Goal: Task Accomplishment & Management: Manage account settings

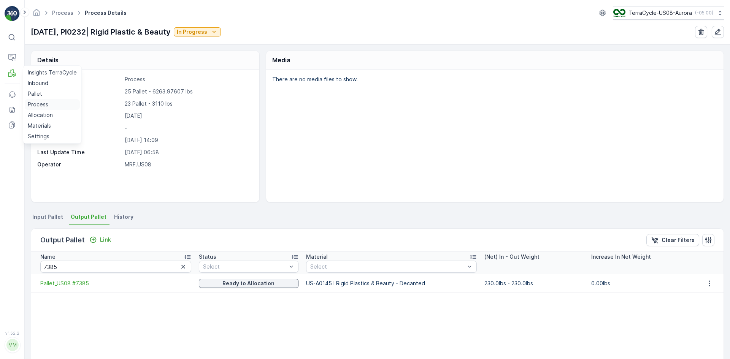
click at [42, 102] on p "Process" at bounding box center [38, 105] width 21 height 8
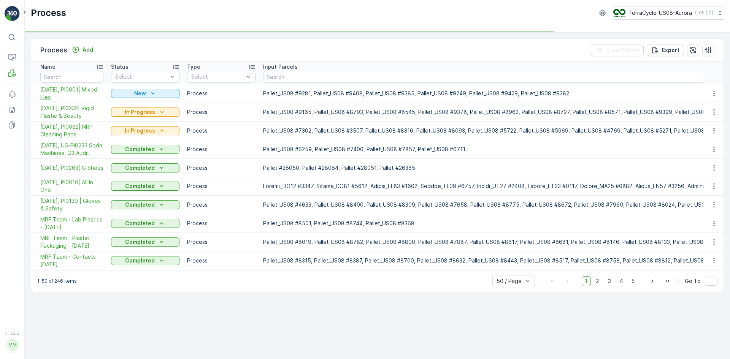
click at [81, 89] on span "10/14/25, PI0001| Mixed Flex" at bounding box center [71, 93] width 63 height 15
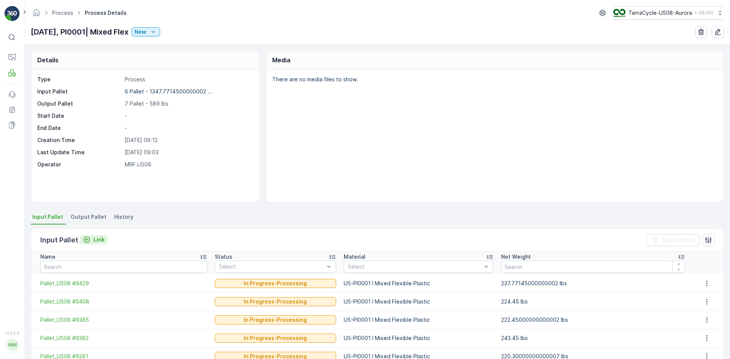
click at [94, 238] on p "Link" at bounding box center [98, 240] width 11 height 8
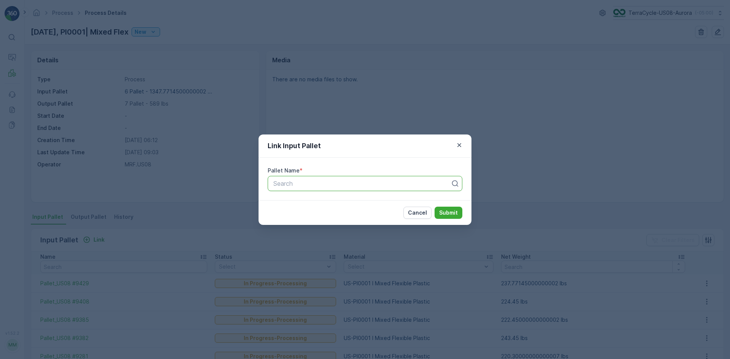
click at [314, 186] on div at bounding box center [361, 183] width 179 height 7
type input "9408"
click at [325, 217] on span "Pallet_US08 #9408" at bounding box center [299, 215] width 55 height 7
click at [462, 212] on div "Cancel Submit" at bounding box center [364, 212] width 213 height 25
click at [461, 213] on button "Submit" at bounding box center [448, 213] width 28 height 12
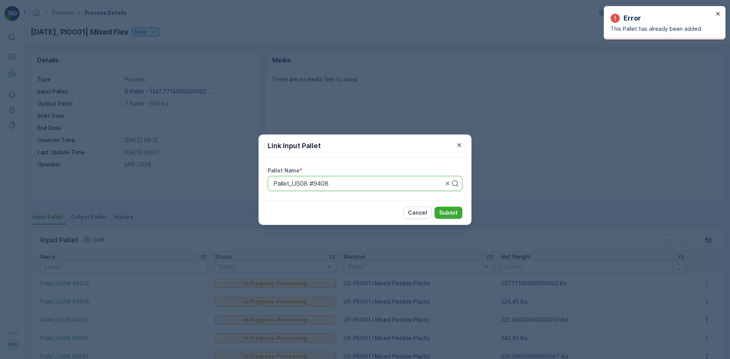
click at [150, 122] on div "Link Input Pallet Pallet Name * Pallet_US08 #9408 Cancel Submit" at bounding box center [365, 179] width 730 height 359
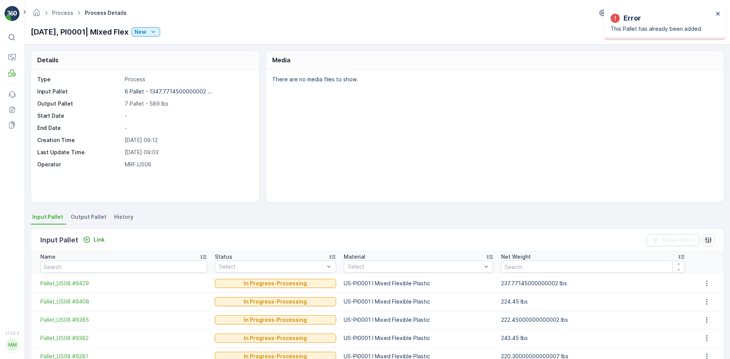
click at [98, 273] on th "Name" at bounding box center [121, 263] width 180 height 23
click at [103, 269] on input "text" at bounding box center [123, 267] width 167 height 12
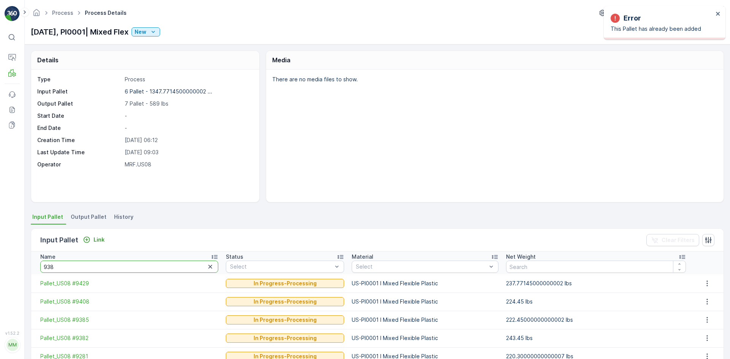
type input "9385"
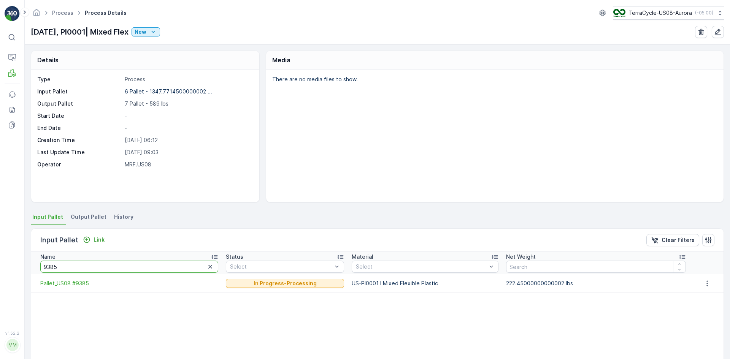
drag, startPoint x: 105, startPoint y: 268, endPoint x: 0, endPoint y: 272, distance: 105.0
click at [0, 272] on div "⌘B Operations MRF Events Reports Documents v 1.52.2 MM MRF.US08 Process Process…" at bounding box center [365, 179] width 730 height 359
type input "9382"
drag, startPoint x: 71, startPoint y: 267, endPoint x: 0, endPoint y: 268, distance: 71.4
click at [0, 268] on div "⌘B Operations MRF Events Reports Documents v 1.52.2 MM MRF.US08 Process Process…" at bounding box center [365, 179] width 730 height 359
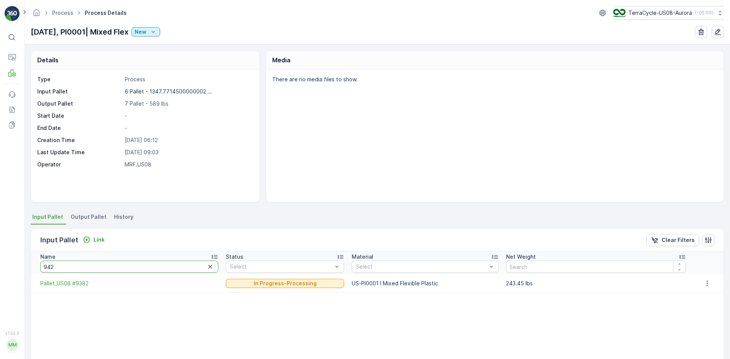
type input "9429"
drag, startPoint x: 72, startPoint y: 270, endPoint x: 0, endPoint y: 261, distance: 72.4
click at [0, 261] on div "⌘B Operations MRF Events Reports Documents v 1.52.2 MM MRF.US08 Process Process…" at bounding box center [365, 179] width 730 height 359
type input "9249"
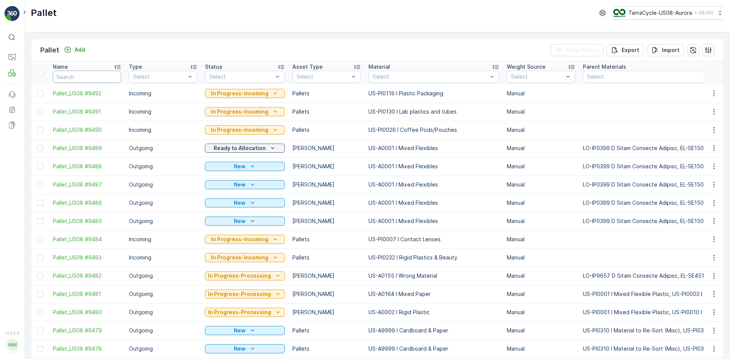
click at [95, 76] on input "text" at bounding box center [87, 77] width 68 height 12
paste input "SC8115"
type input "SC8115"
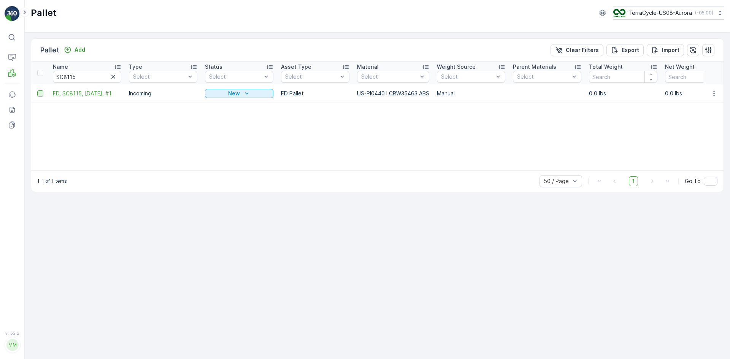
click at [41, 94] on div at bounding box center [40, 93] width 6 height 6
click at [37, 90] on input "checkbox" at bounding box center [37, 90] width 0 height 0
click at [654, 53] on div "Print QR" at bounding box center [664, 50] width 41 height 22
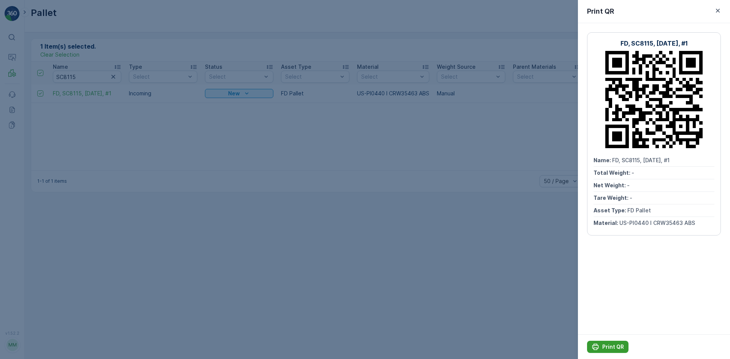
click at [612, 347] on p "Print QR" at bounding box center [613, 347] width 22 height 8
click at [527, 244] on div at bounding box center [365, 179] width 730 height 359
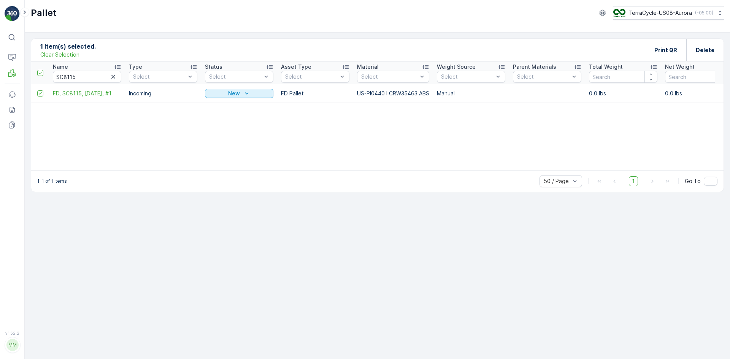
click at [86, 125] on div "Name SC8115 Type Select Status Select Asset Type Select Material Select Weight …" at bounding box center [377, 116] width 692 height 109
click at [79, 133] on div "Name SC8115 Type Select Status Select Asset Type Select Material Select Weight …" at bounding box center [377, 116] width 692 height 109
click at [557, 44] on div "1 Item(s) selected. Clear Selection Print QR Delete" at bounding box center [377, 50] width 692 height 23
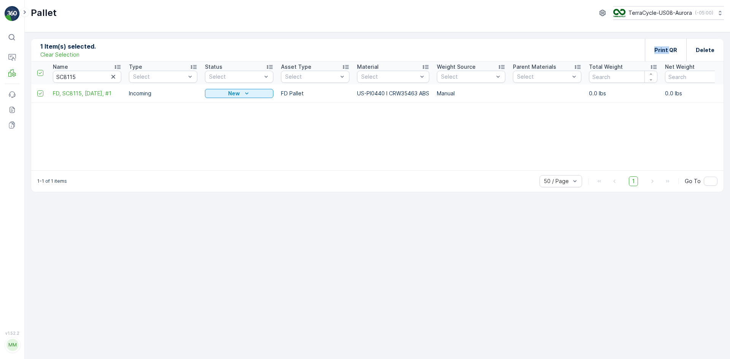
click at [533, 48] on div "1 Item(s) selected. Clear Selection Print QR Delete" at bounding box center [377, 50] width 692 height 23
click at [501, 39] on div "1 Item(s) selected. Clear Selection Print QR Delete" at bounding box center [377, 50] width 692 height 23
click at [488, 31] on div "Pallet TerraCycle-US08-Aurora ( -05:00 )" at bounding box center [377, 16] width 705 height 32
click at [73, 91] on span "FD, SC8115, 10/13/25, #1" at bounding box center [87, 94] width 68 height 8
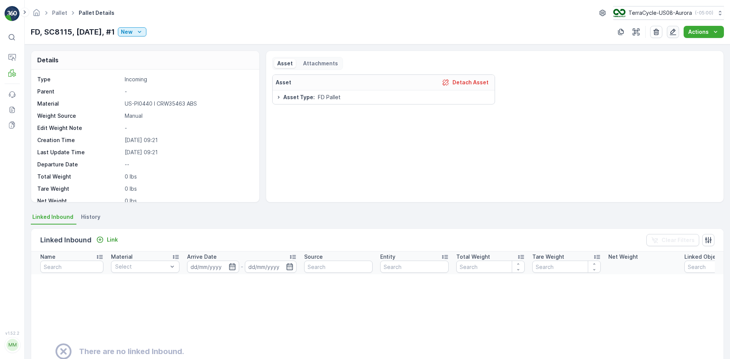
click at [670, 33] on icon "button" at bounding box center [673, 32] width 8 height 8
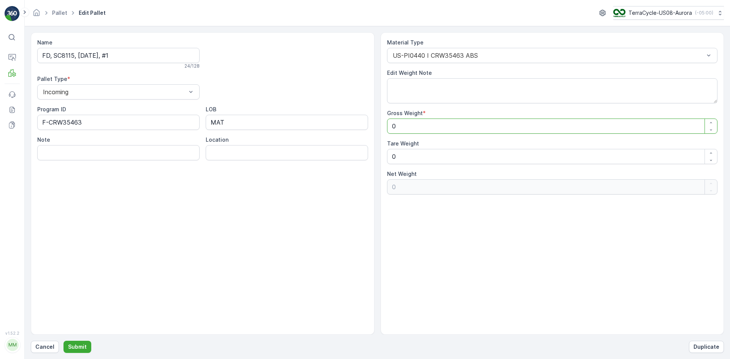
drag, startPoint x: 403, startPoint y: 125, endPoint x: 350, endPoint y: 129, distance: 53.4
click at [350, 128] on div "Name FD, SC8115, 10/13/25, #1 24 / 128 Pallet Type * Incoming Program ID F-CRW3…" at bounding box center [377, 183] width 693 height 302
type Weight "8"
type Weight "82"
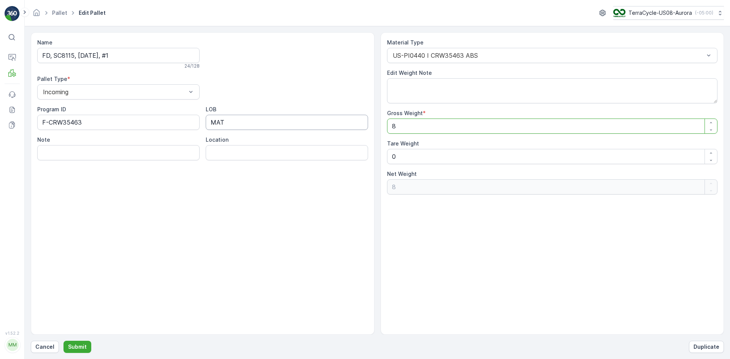
type Weight "82"
type Weight "825"
drag, startPoint x: 412, startPoint y: 158, endPoint x: 352, endPoint y: 157, distance: 60.0
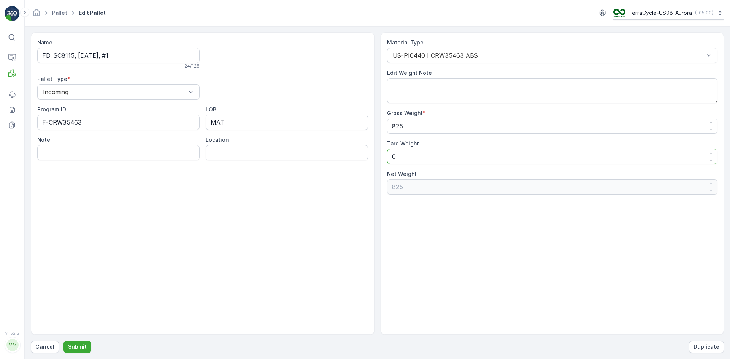
click at [352, 157] on div "Name FD, SC8115, 10/13/25, #1 24 / 128 Pallet Type * Incoming Program ID F-CRW3…" at bounding box center [377, 183] width 693 height 302
type Weight "7"
type Weight "818"
type Weight "70"
type Weight "755"
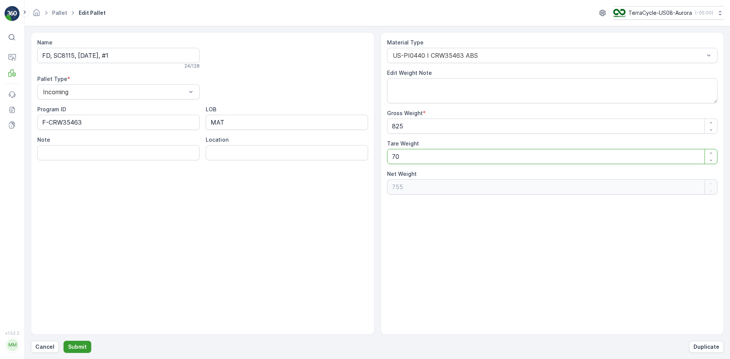
type Weight "70"
click at [72, 352] on button "Submit" at bounding box center [77, 347] width 28 height 12
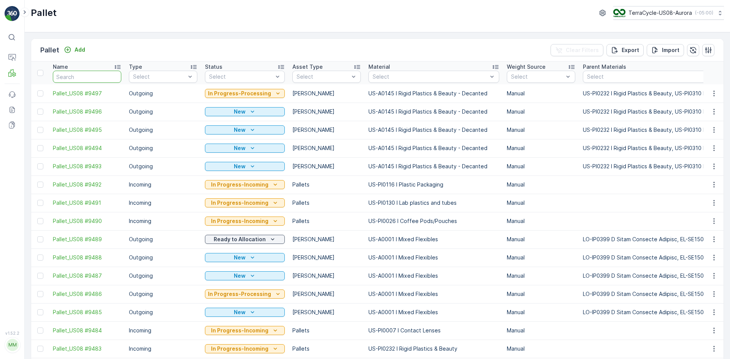
click at [84, 74] on input "text" at bounding box center [87, 77] width 68 height 12
paste input "SC8115"
type input "SC8115"
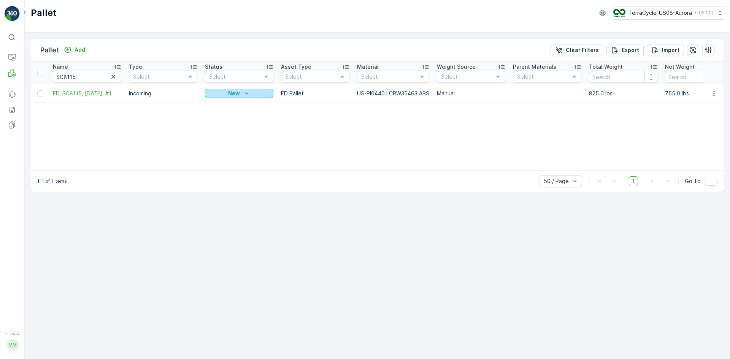
click at [212, 94] on div "New" at bounding box center [239, 94] width 62 height 8
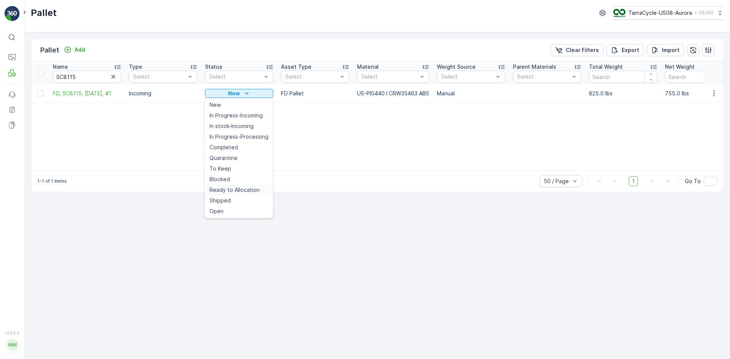
click at [233, 190] on span "Ready to Allocation" at bounding box center [234, 190] width 50 height 8
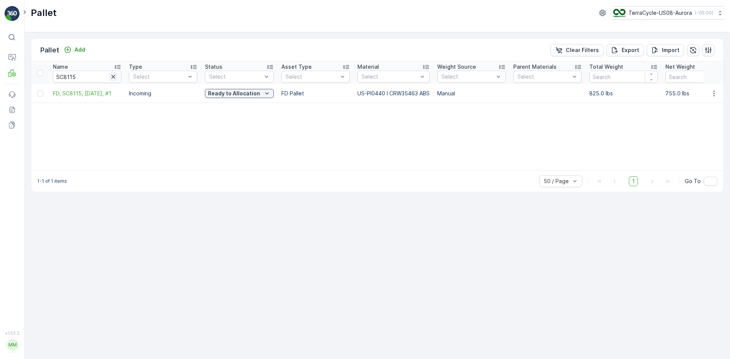
click at [114, 77] on icon "button" at bounding box center [113, 77] width 8 height 8
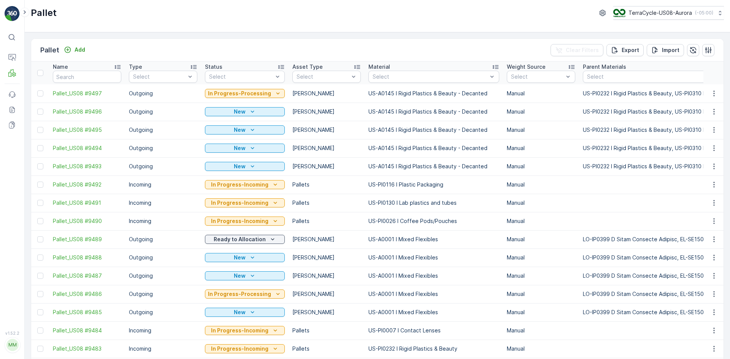
drag, startPoint x: 397, startPoint y: 72, endPoint x: 399, endPoint y: 83, distance: 10.9
click at [397, 72] on div "Select" at bounding box center [433, 77] width 131 height 12
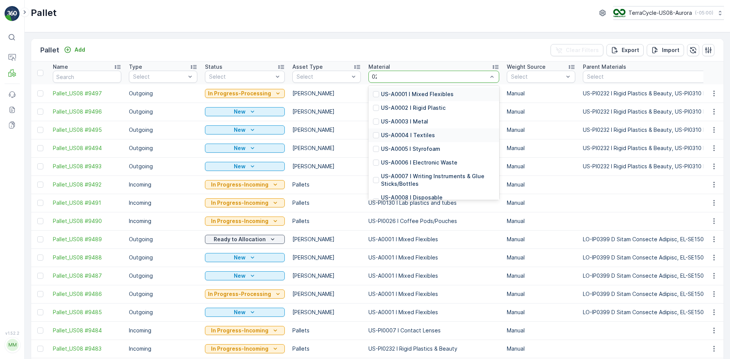
type input "0232"
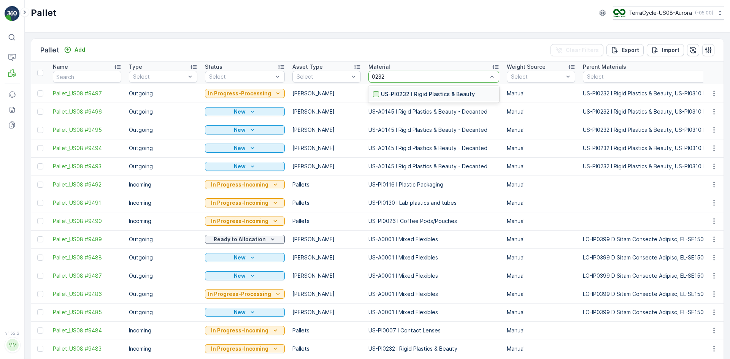
click at [375, 94] on div at bounding box center [376, 94] width 6 height 6
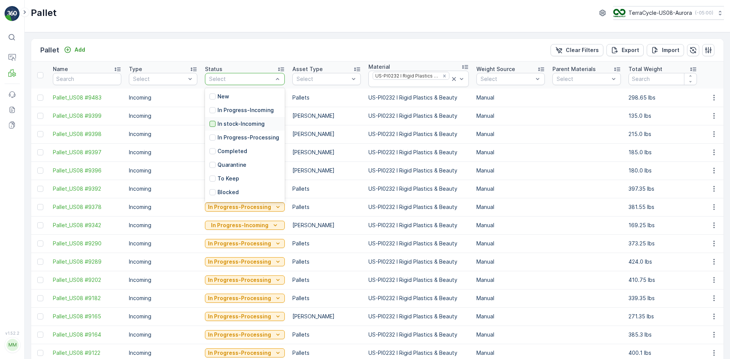
click at [213, 125] on div at bounding box center [212, 124] width 6 height 6
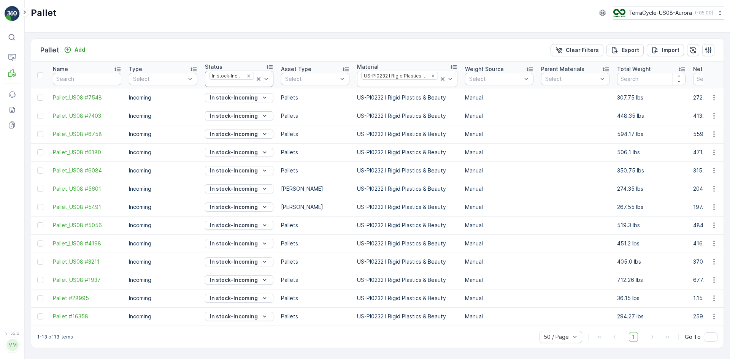
click at [260, 77] on icon at bounding box center [259, 79] width 8 height 8
click at [439, 78] on icon at bounding box center [443, 79] width 8 height 8
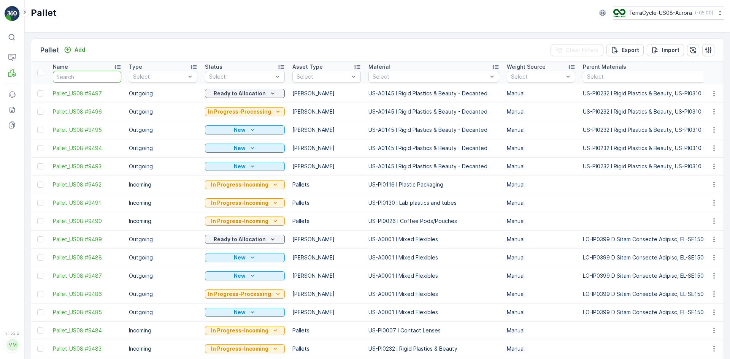
click at [83, 75] on input "text" at bounding box center [87, 77] width 68 height 12
type input "9425"
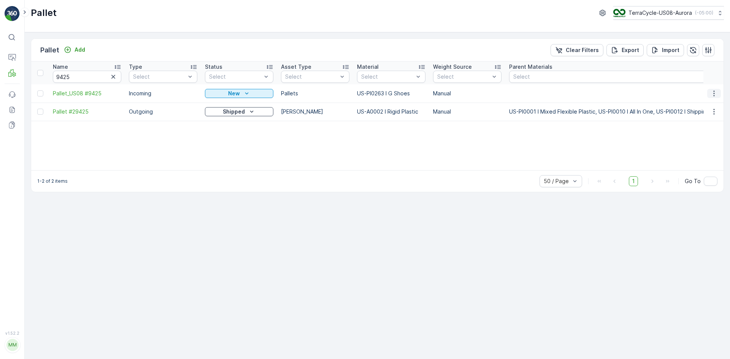
click at [711, 93] on icon "button" at bounding box center [714, 94] width 8 height 8
click at [694, 159] on span "Delete Pallet" at bounding box center [698, 162] width 33 height 8
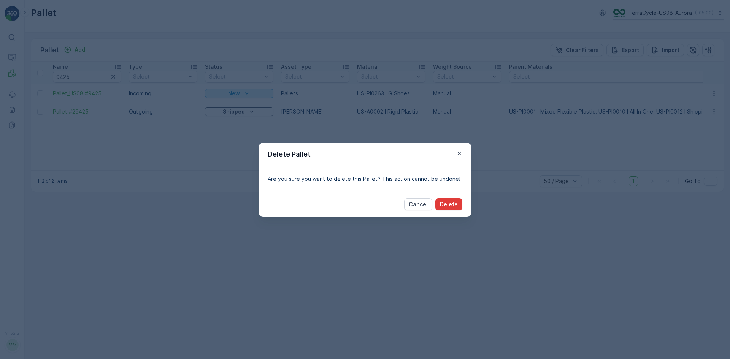
click at [445, 205] on p "Delete" at bounding box center [449, 205] width 18 height 8
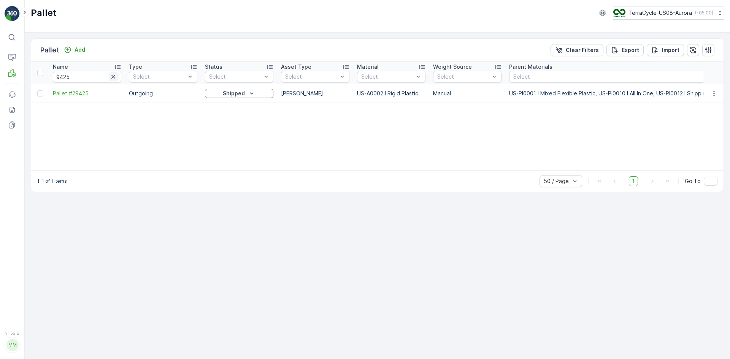
click at [111, 79] on icon "button" at bounding box center [113, 77] width 8 height 8
type input "003"
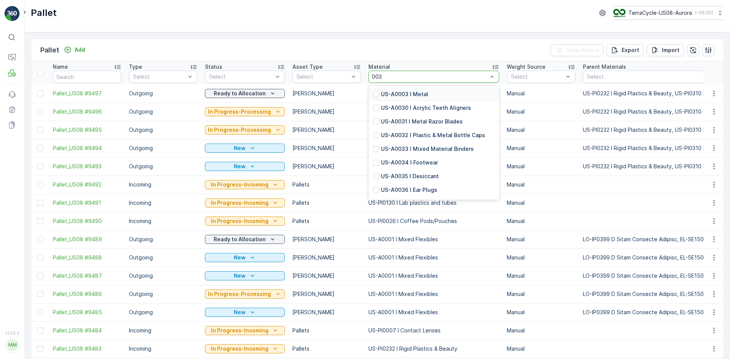
type input "0037"
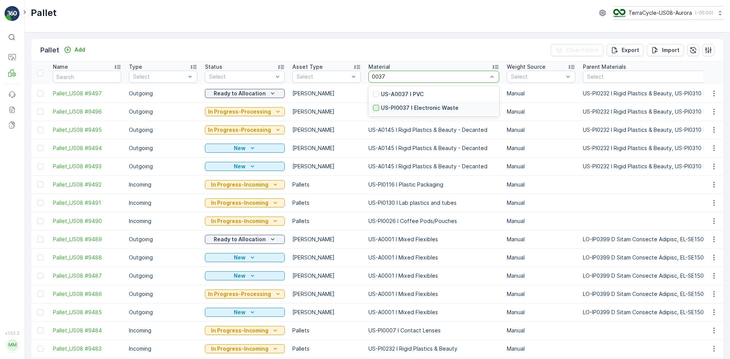
click at [374, 106] on div at bounding box center [376, 108] width 6 height 6
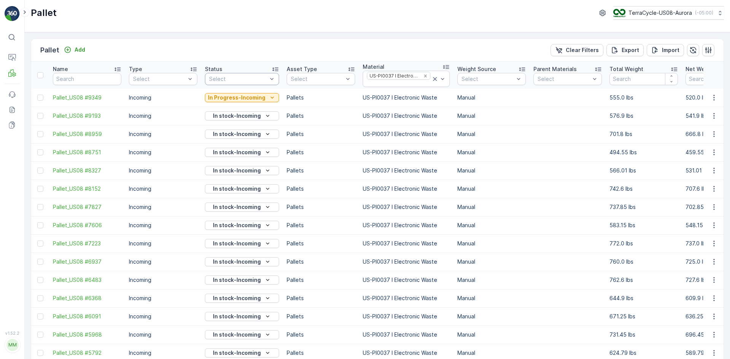
click at [227, 83] on div "Select" at bounding box center [242, 79] width 74 height 12
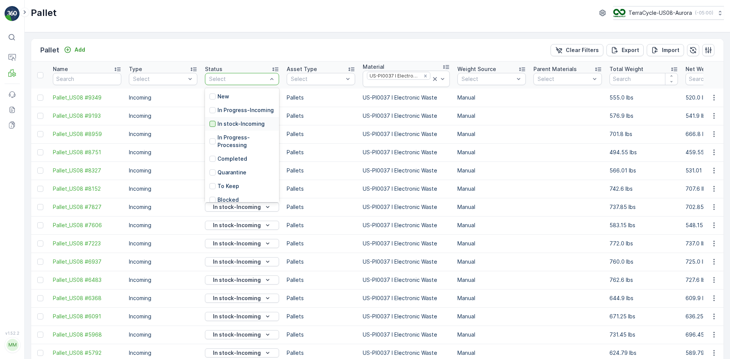
click at [211, 127] on div at bounding box center [212, 124] width 6 height 6
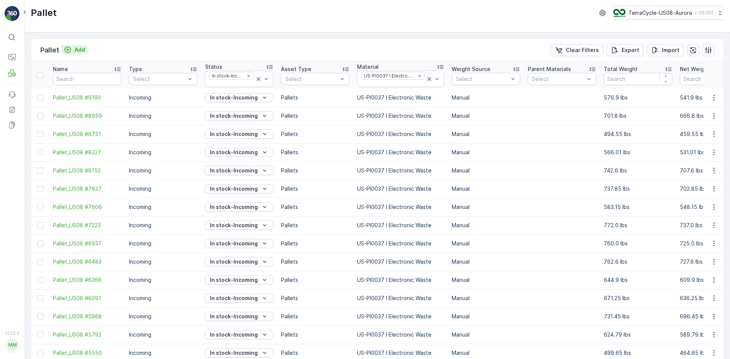
click at [74, 46] on button "Add" at bounding box center [74, 49] width 27 height 9
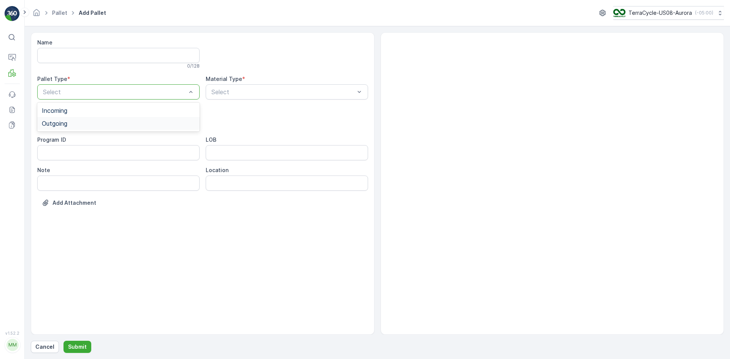
click at [84, 122] on div "Outgoing" at bounding box center [118, 123] width 153 height 7
click at [110, 135] on div "[PERSON_NAME]" at bounding box center [118, 141] width 162 height 13
type input "0006"
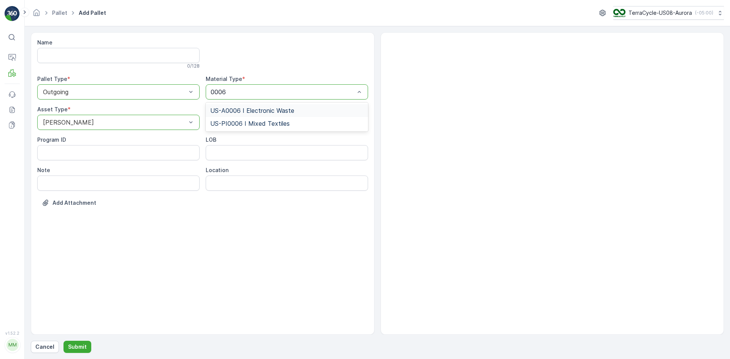
click at [247, 110] on span "US-A0006 I Electronic Waste" at bounding box center [252, 110] width 84 height 7
click at [74, 343] on p "Submit" at bounding box center [77, 347] width 19 height 8
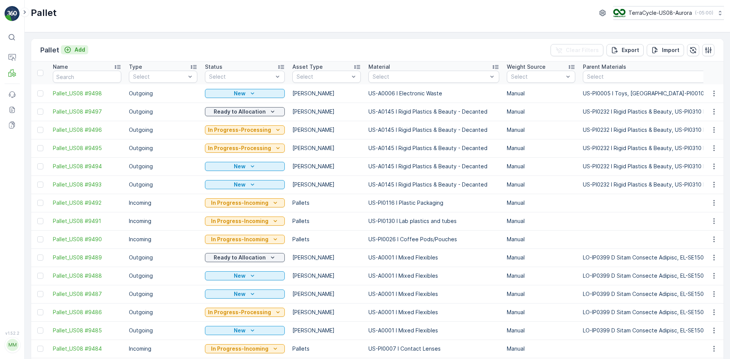
click at [78, 48] on p "Add" at bounding box center [79, 50] width 11 height 8
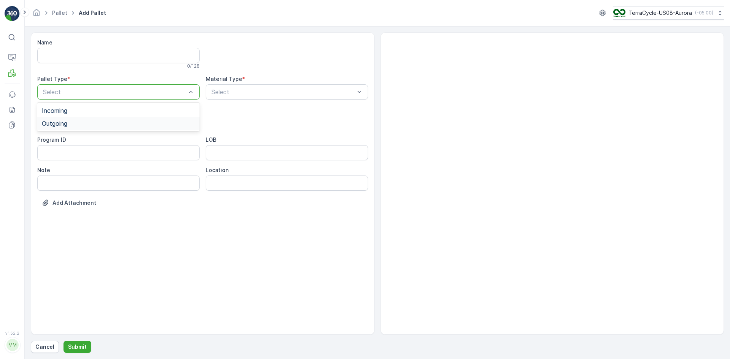
click at [67, 123] on span "Outgoing" at bounding box center [54, 123] width 25 height 7
click at [86, 143] on div "[PERSON_NAME]" at bounding box center [118, 141] width 153 height 7
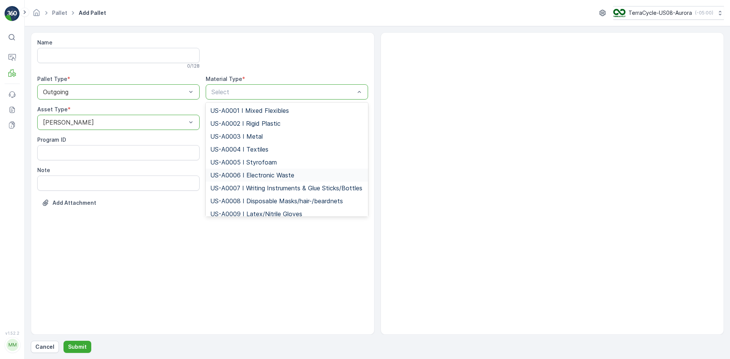
click at [249, 176] on span "US-A0006 I Electronic Waste" at bounding box center [252, 175] width 84 height 7
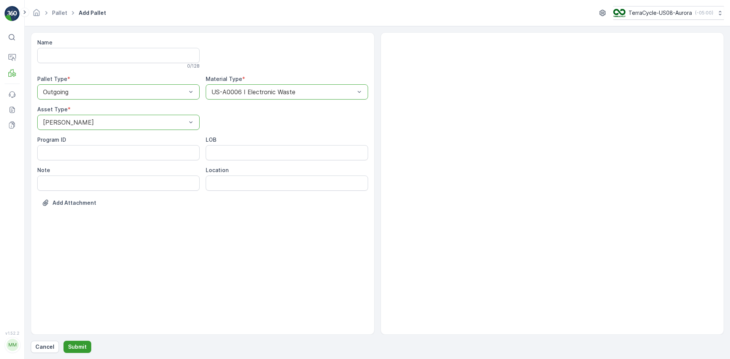
click at [80, 348] on p "Submit" at bounding box center [77, 347] width 19 height 8
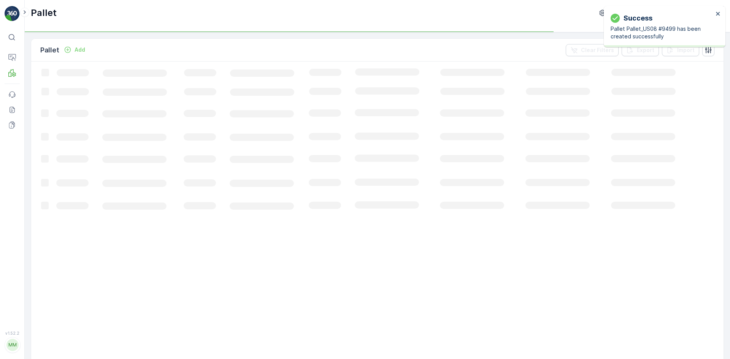
click at [75, 48] on p "Add" at bounding box center [79, 50] width 11 height 8
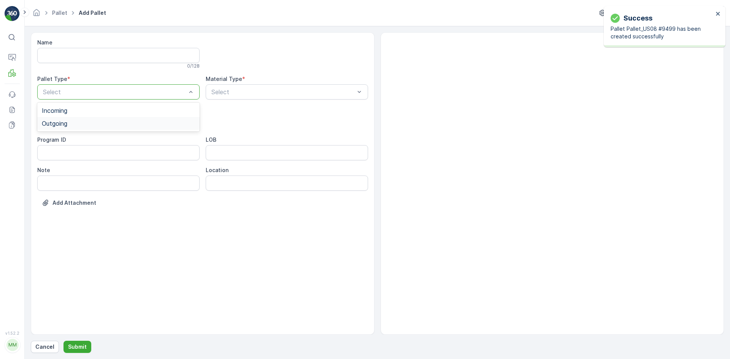
click at [92, 119] on div "Outgoing" at bounding box center [118, 123] width 162 height 13
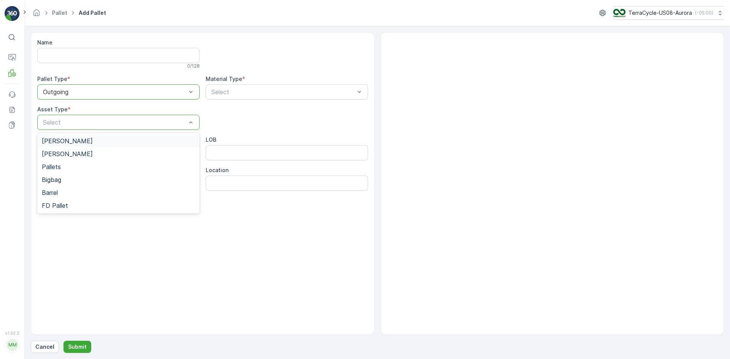
click at [87, 137] on div "[PERSON_NAME]" at bounding box center [118, 141] width 162 height 13
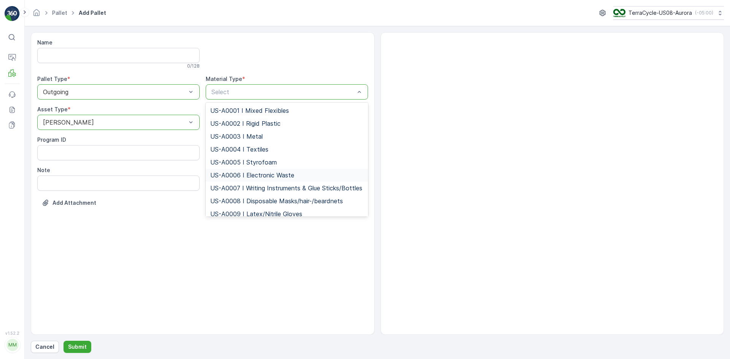
click at [228, 171] on div "US-A0006 I Electronic Waste" at bounding box center [287, 175] width 162 height 13
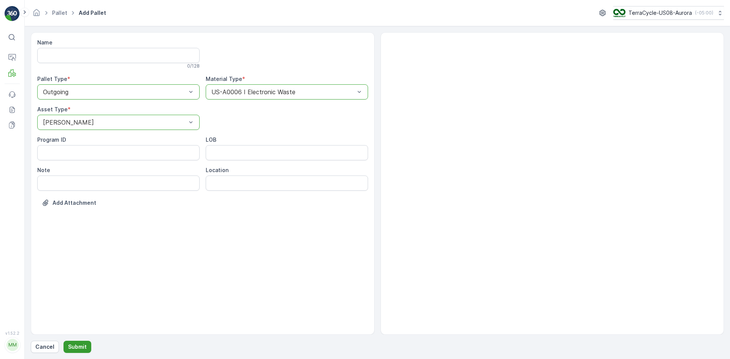
click at [74, 344] on p "Submit" at bounding box center [77, 347] width 19 height 8
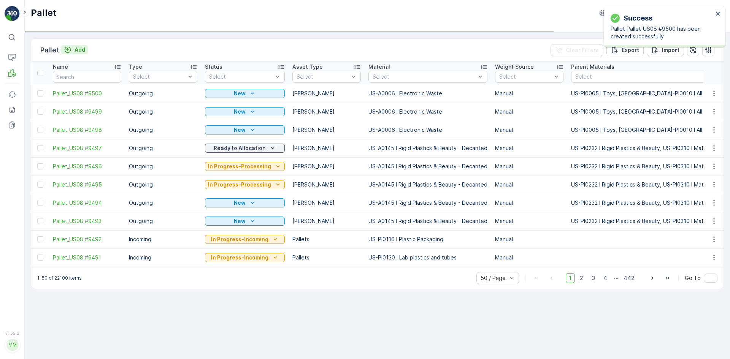
click at [81, 51] on p "Add" at bounding box center [79, 50] width 11 height 8
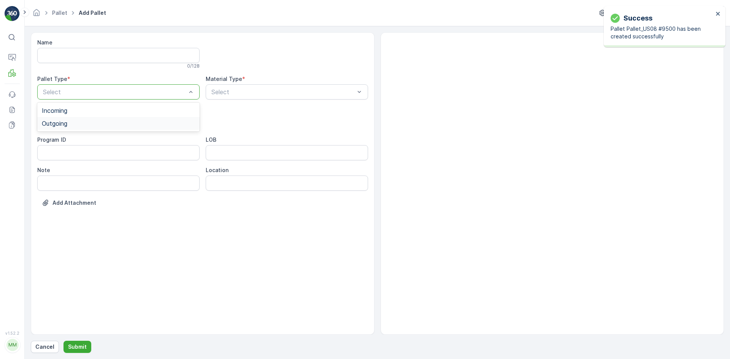
click at [82, 124] on div "Outgoing" at bounding box center [118, 123] width 153 height 7
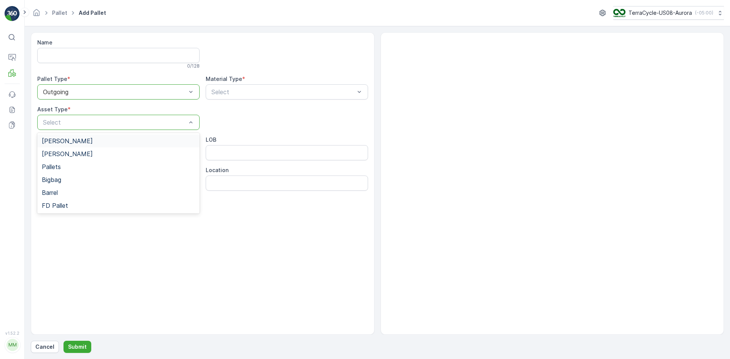
click at [76, 140] on div "[PERSON_NAME]" at bounding box center [118, 141] width 153 height 7
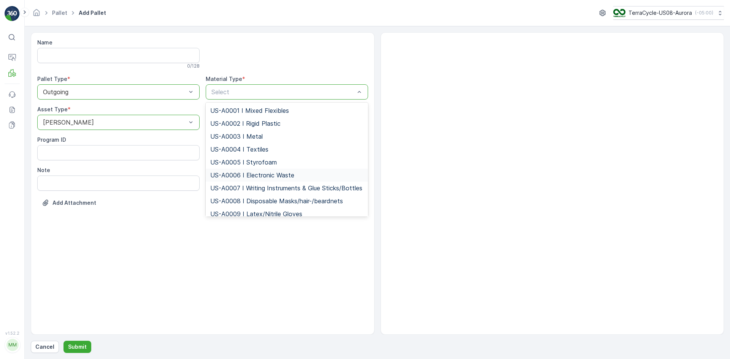
click at [245, 172] on span "US-A0006 I Electronic Waste" at bounding box center [252, 175] width 84 height 7
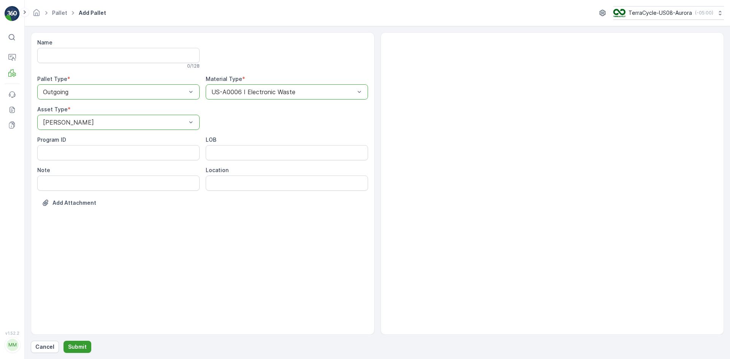
click at [79, 348] on p "Submit" at bounding box center [77, 347] width 19 height 8
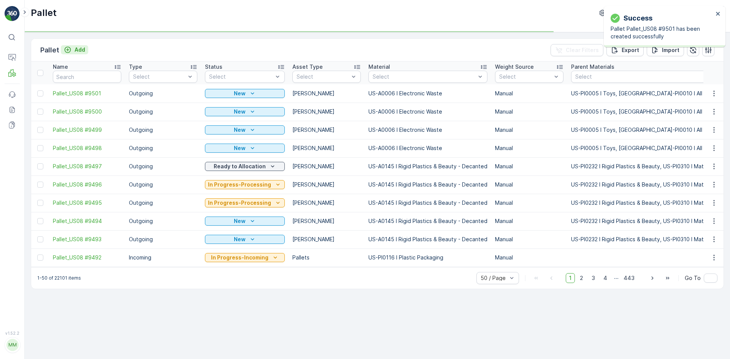
click at [80, 53] on p "Add" at bounding box center [79, 50] width 11 height 8
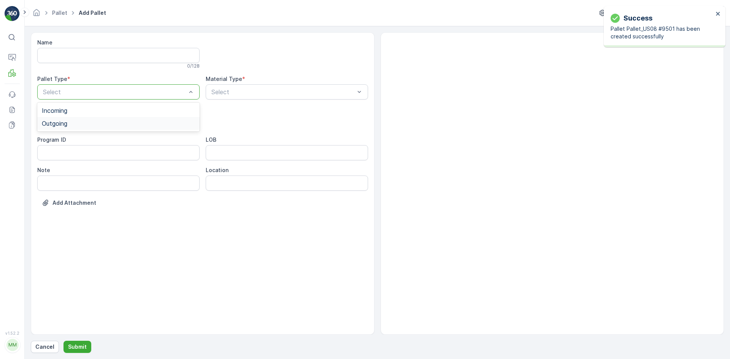
click at [75, 122] on div "Outgoing" at bounding box center [118, 123] width 153 height 7
click at [74, 137] on div "[PERSON_NAME]" at bounding box center [118, 141] width 162 height 13
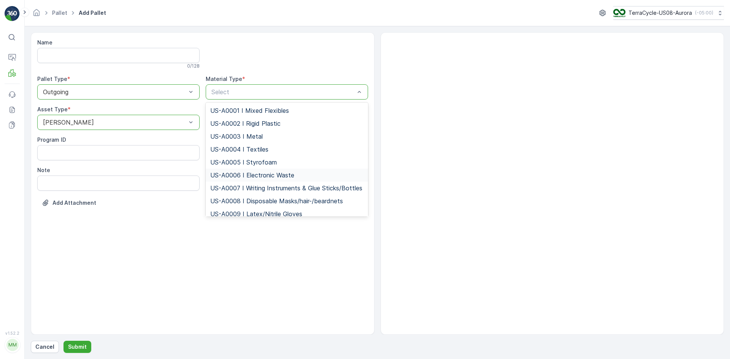
click at [236, 173] on span "US-A0006 I Electronic Waste" at bounding box center [252, 175] width 84 height 7
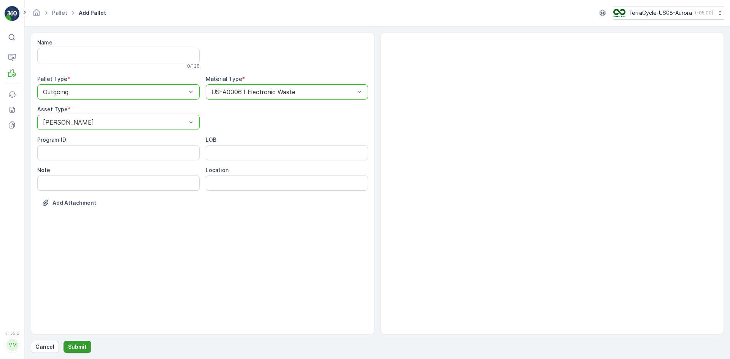
click at [77, 345] on p "Submit" at bounding box center [77, 347] width 19 height 8
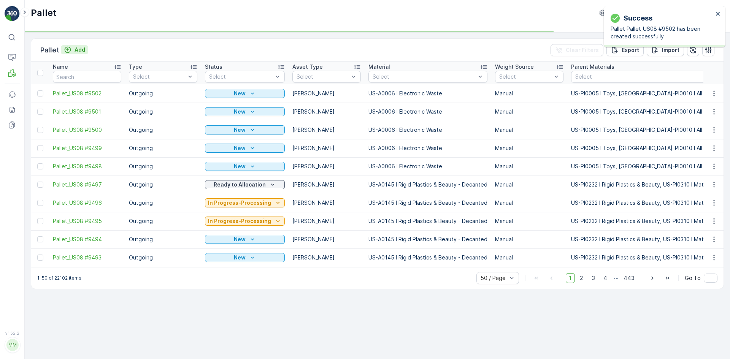
click at [76, 49] on p "Add" at bounding box center [79, 50] width 11 height 8
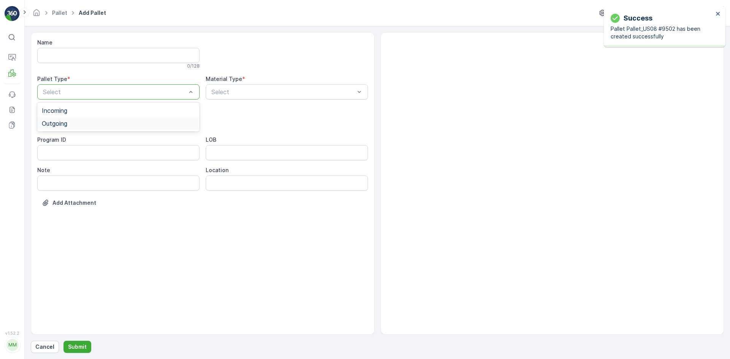
click at [92, 122] on div "Outgoing" at bounding box center [118, 123] width 153 height 7
click at [86, 136] on div "[PERSON_NAME]" at bounding box center [118, 141] width 162 height 13
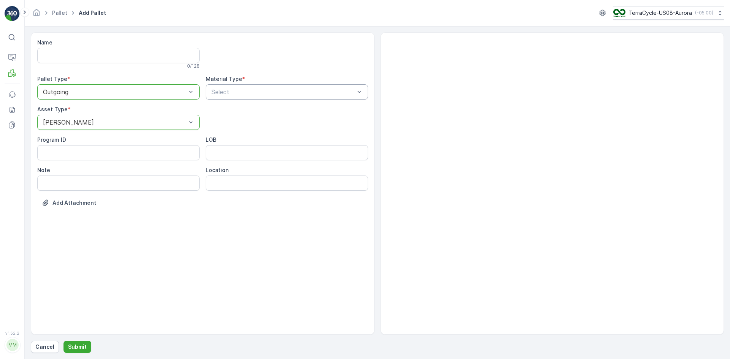
click at [211, 97] on div "Select" at bounding box center [287, 91] width 162 height 15
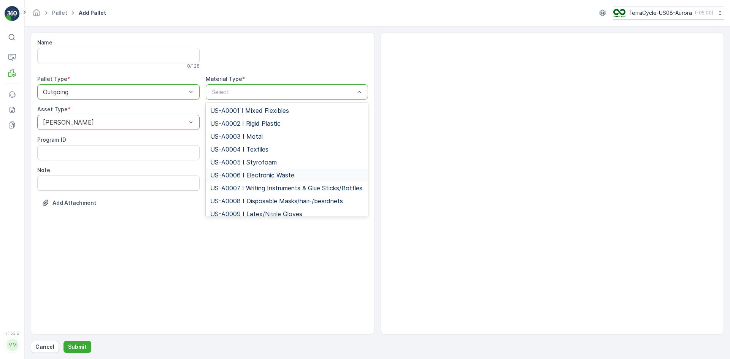
click at [236, 172] on span "US-A0006 I Electronic Waste" at bounding box center [252, 175] width 84 height 7
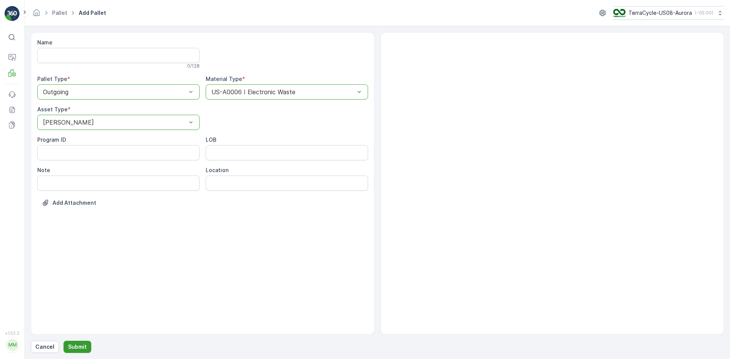
click at [76, 346] on p "Submit" at bounding box center [77, 347] width 19 height 8
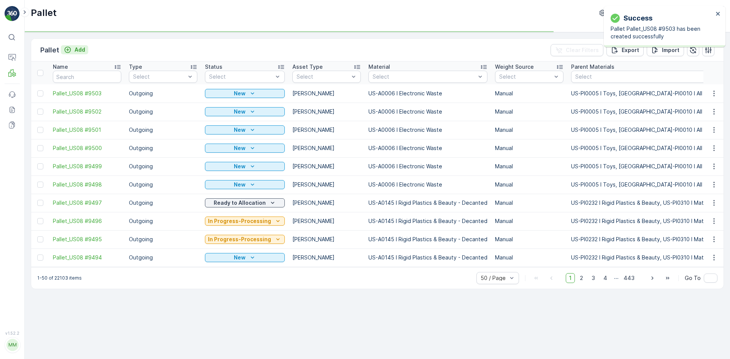
click at [73, 49] on div "Add" at bounding box center [74, 50] width 21 height 8
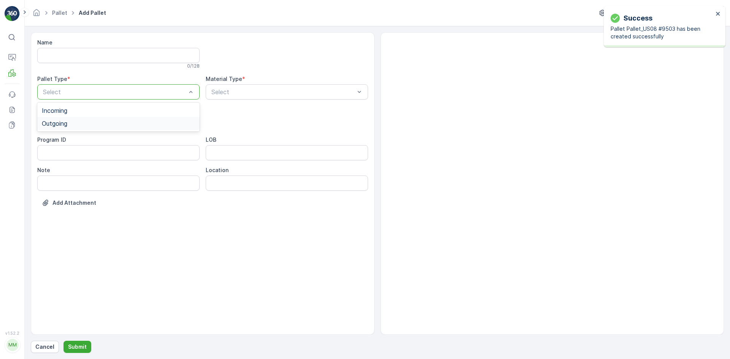
click at [92, 126] on div "Outgoing" at bounding box center [118, 123] width 153 height 7
click at [96, 139] on div "[PERSON_NAME]" at bounding box center [118, 141] width 153 height 7
click at [270, 100] on div "Name 0 / 128 Pallet Type * option Outgoing, selected. Outgoing Material Type * …" at bounding box center [202, 128] width 331 height 179
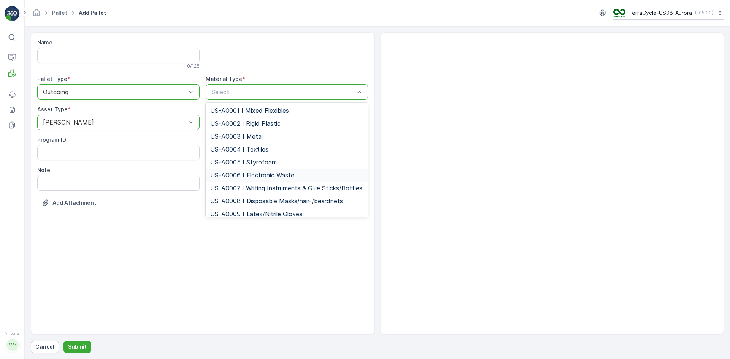
click at [252, 172] on span "US-A0006 I Electronic Waste" at bounding box center [252, 175] width 84 height 7
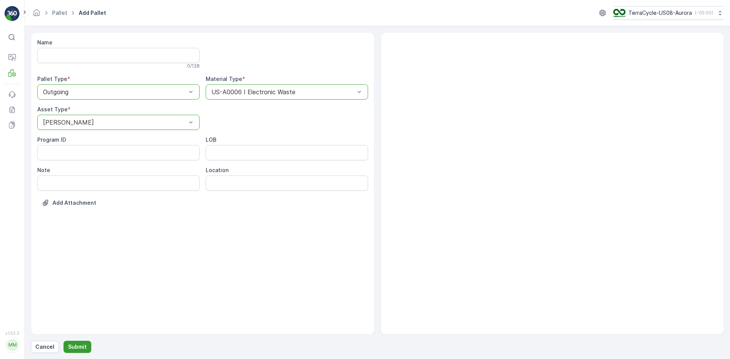
click at [71, 345] on p "Submit" at bounding box center [77, 347] width 19 height 8
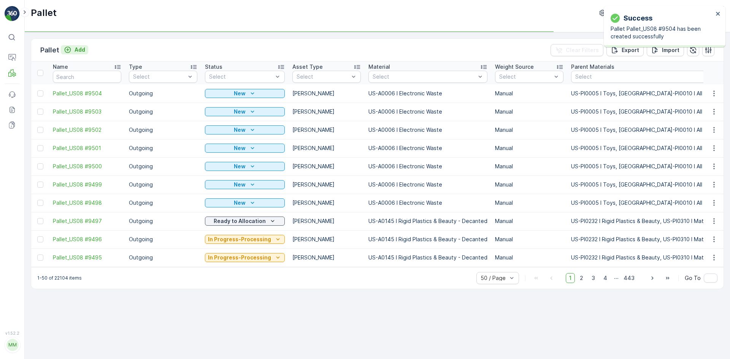
click at [78, 52] on p "Add" at bounding box center [79, 50] width 11 height 8
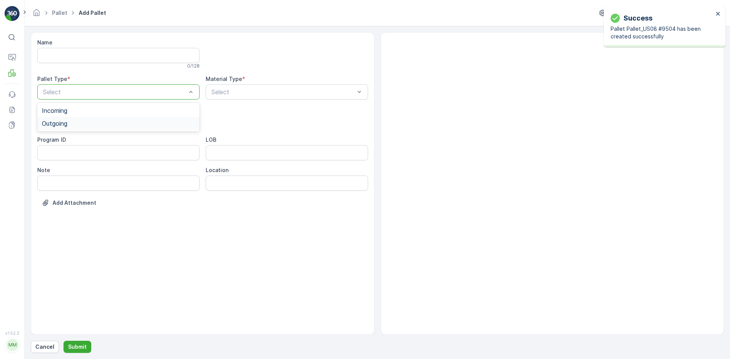
click at [85, 120] on div "Outgoing" at bounding box center [118, 123] width 153 height 7
click at [85, 128] on div "Select" at bounding box center [118, 122] width 162 height 15
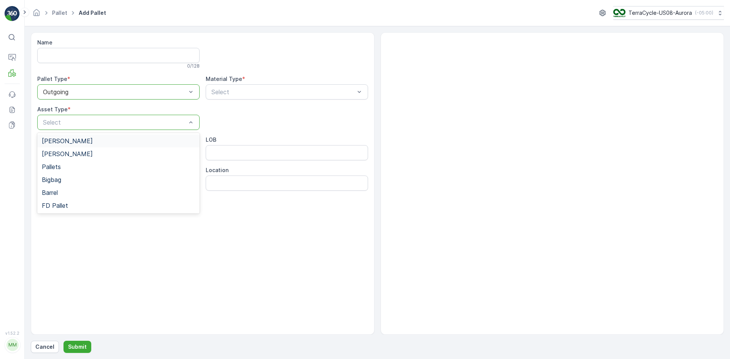
click at [82, 138] on div "[PERSON_NAME]" at bounding box center [118, 141] width 153 height 7
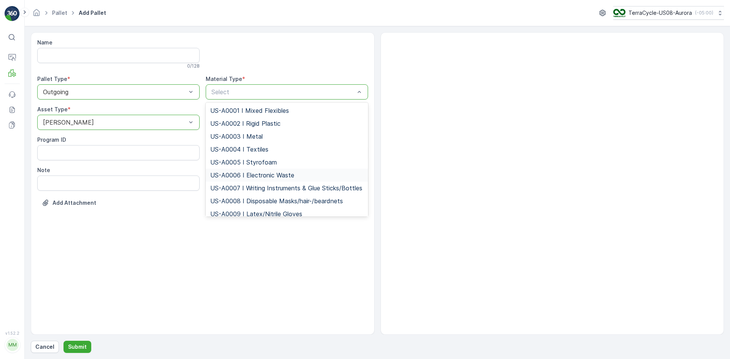
click at [236, 176] on span "US-A0006 I Electronic Waste" at bounding box center [252, 175] width 84 height 7
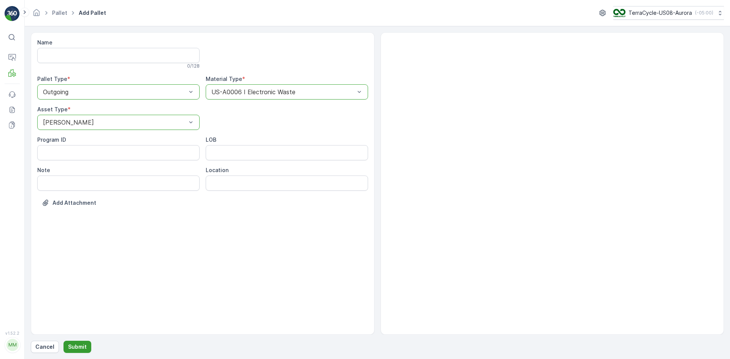
click at [75, 349] on p "Submit" at bounding box center [77, 347] width 19 height 8
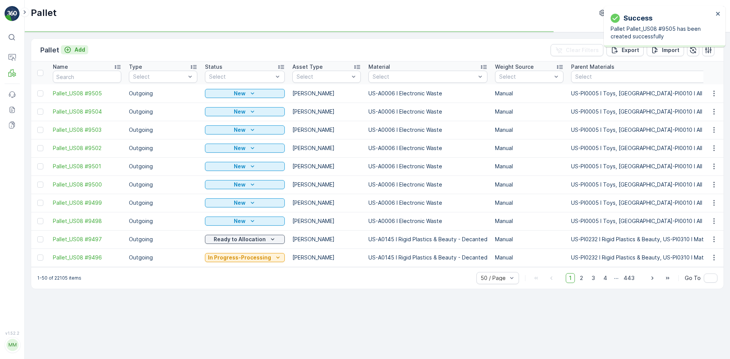
click at [76, 51] on p "Add" at bounding box center [79, 50] width 11 height 8
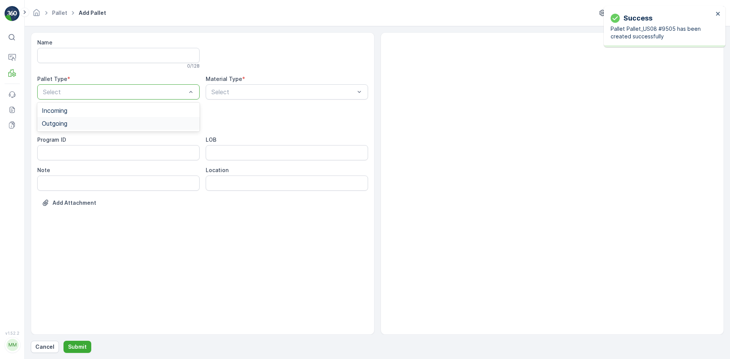
click at [86, 122] on div "Outgoing" at bounding box center [118, 123] width 153 height 7
drag, startPoint x: 84, startPoint y: 137, endPoint x: 126, endPoint y: 129, distance: 42.5
click at [85, 136] on div "[PERSON_NAME]" at bounding box center [118, 141] width 162 height 13
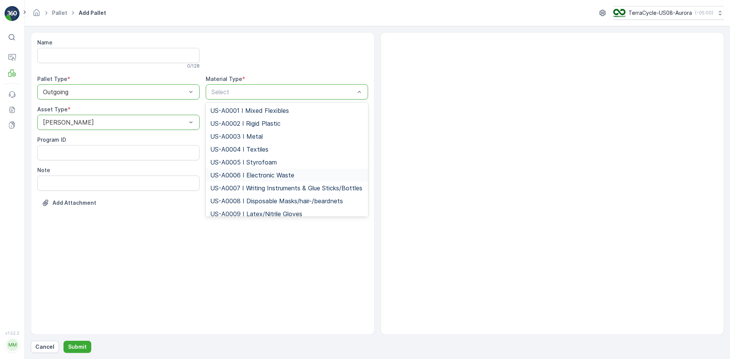
click at [238, 171] on div "US-A0006 I Electronic Waste" at bounding box center [287, 175] width 162 height 13
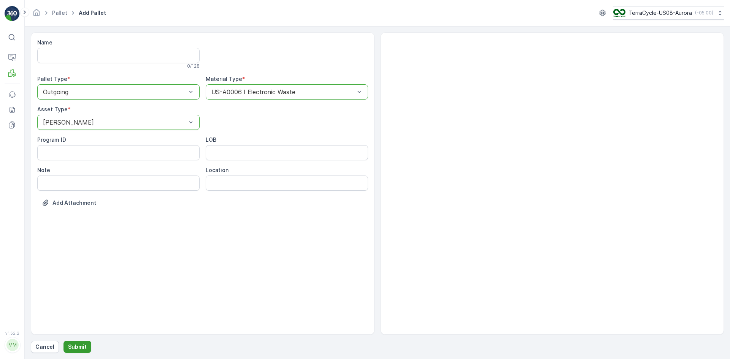
click at [76, 344] on p "Submit" at bounding box center [77, 347] width 19 height 8
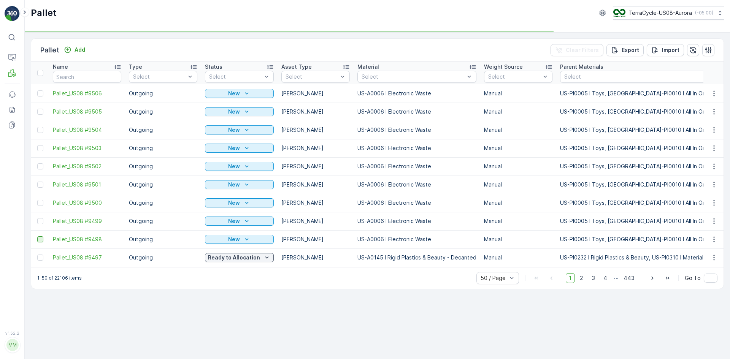
click at [40, 239] on div at bounding box center [40, 239] width 6 height 6
click at [37, 236] on input "checkbox" at bounding box center [37, 236] width 0 height 0
click at [42, 220] on div at bounding box center [40, 221] width 6 height 6
click at [37, 218] on input "checkbox" at bounding box center [37, 218] width 0 height 0
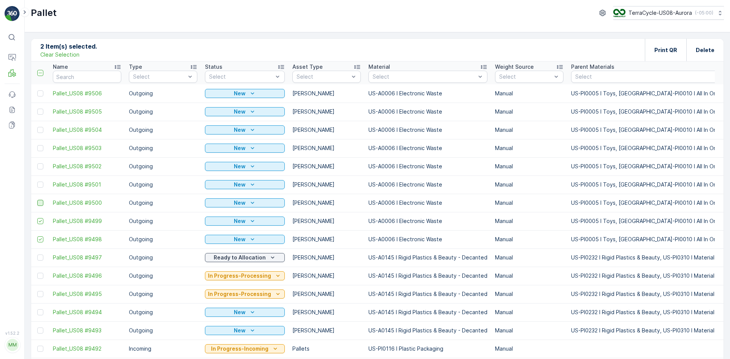
click at [42, 203] on div at bounding box center [40, 203] width 6 height 6
click at [37, 200] on input "checkbox" at bounding box center [37, 200] width 0 height 0
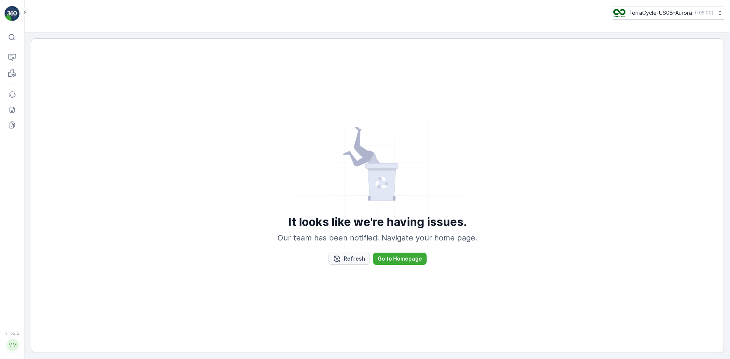
click at [339, 263] on button "Refresh" at bounding box center [348, 259] width 41 height 12
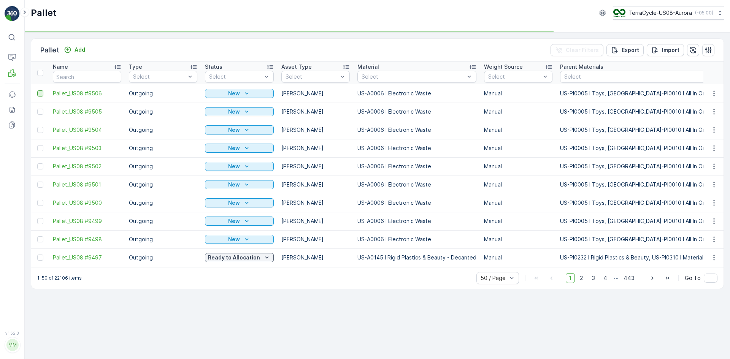
click at [39, 95] on div at bounding box center [40, 93] width 6 height 6
click at [37, 90] on input "checkbox" at bounding box center [37, 90] width 0 height 0
click at [40, 111] on div at bounding box center [40, 112] width 6 height 6
click at [37, 109] on input "checkbox" at bounding box center [37, 109] width 0 height 0
click at [39, 130] on div at bounding box center [40, 130] width 6 height 6
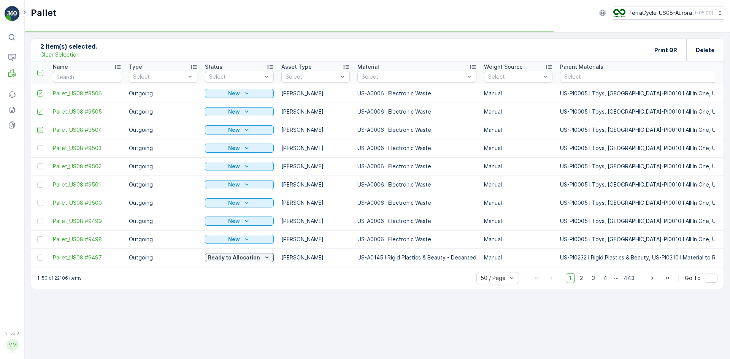
click at [37, 127] on input "checkbox" at bounding box center [37, 127] width 0 height 0
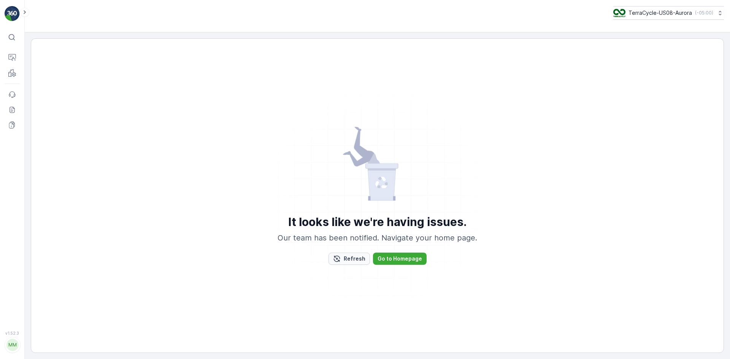
click at [342, 262] on div "Refresh" at bounding box center [349, 259] width 32 height 8
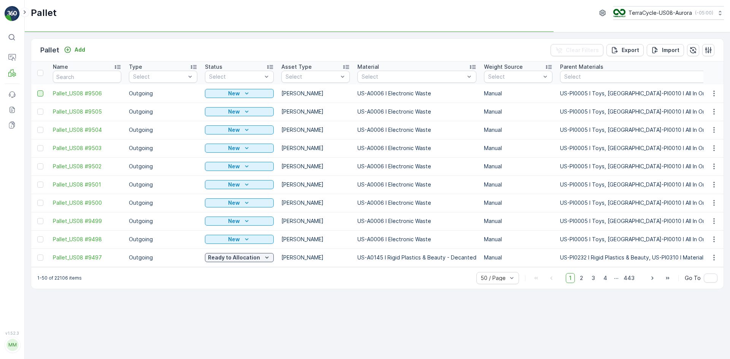
click at [42, 93] on div at bounding box center [40, 93] width 6 height 6
click at [37, 90] on input "checkbox" at bounding box center [37, 90] width 0 height 0
click at [40, 112] on div at bounding box center [40, 112] width 6 height 6
click at [37, 109] on input "checkbox" at bounding box center [37, 109] width 0 height 0
click at [41, 129] on div at bounding box center [40, 130] width 6 height 6
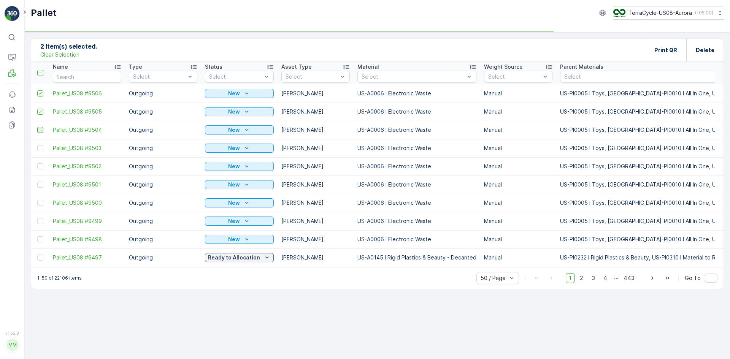
click at [37, 127] on input "checkbox" at bounding box center [37, 127] width 0 height 0
click at [37, 147] on div at bounding box center [40, 148] width 6 height 6
click at [37, 145] on input "checkbox" at bounding box center [37, 145] width 0 height 0
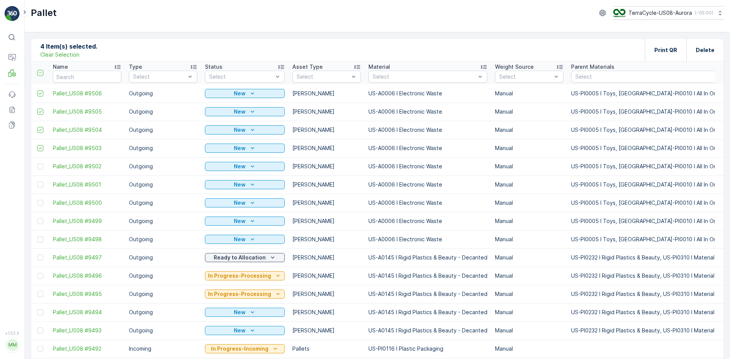
click at [40, 165] on div at bounding box center [40, 166] width 6 height 6
click at [37, 163] on input "checkbox" at bounding box center [37, 163] width 0 height 0
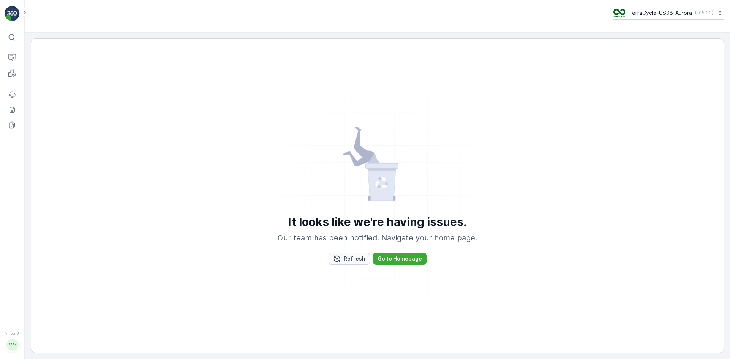
click at [342, 264] on button "Refresh" at bounding box center [348, 259] width 41 height 12
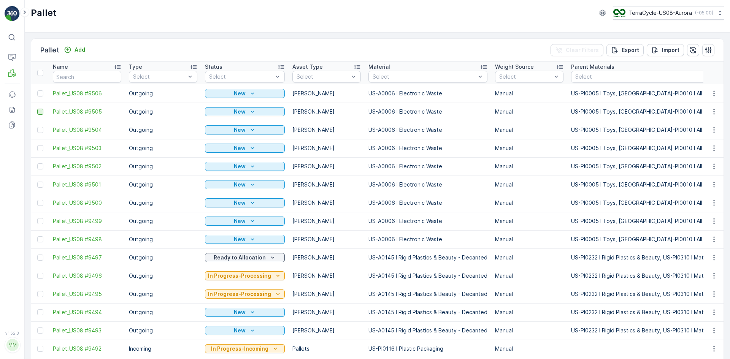
drag, startPoint x: 41, startPoint y: 92, endPoint x: 41, endPoint y: 109, distance: 16.7
click at [41, 92] on div at bounding box center [40, 93] width 6 height 6
click at [37, 90] on input "checkbox" at bounding box center [37, 90] width 0 height 0
click at [41, 111] on div at bounding box center [40, 112] width 6 height 6
click at [37, 109] on input "checkbox" at bounding box center [37, 109] width 0 height 0
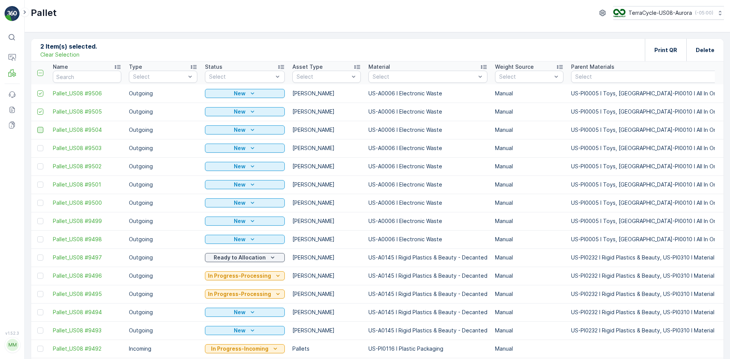
click at [40, 130] on div at bounding box center [40, 130] width 6 height 6
click at [37, 127] on input "checkbox" at bounding box center [37, 127] width 0 height 0
click at [41, 149] on div at bounding box center [40, 148] width 6 height 6
click at [37, 145] on input "checkbox" at bounding box center [37, 145] width 0 height 0
click at [42, 168] on div at bounding box center [40, 166] width 6 height 6
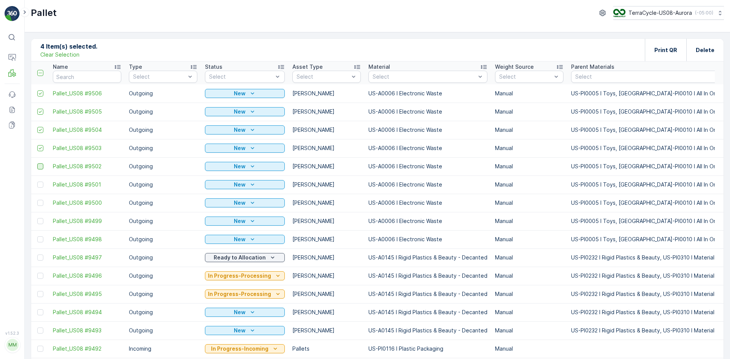
click at [37, 163] on input "checkbox" at bounding box center [37, 163] width 0 height 0
click at [41, 183] on div at bounding box center [40, 185] width 6 height 6
click at [37, 182] on input "checkbox" at bounding box center [37, 182] width 0 height 0
click at [39, 201] on div at bounding box center [40, 203] width 6 height 6
click at [37, 200] on input "checkbox" at bounding box center [37, 200] width 0 height 0
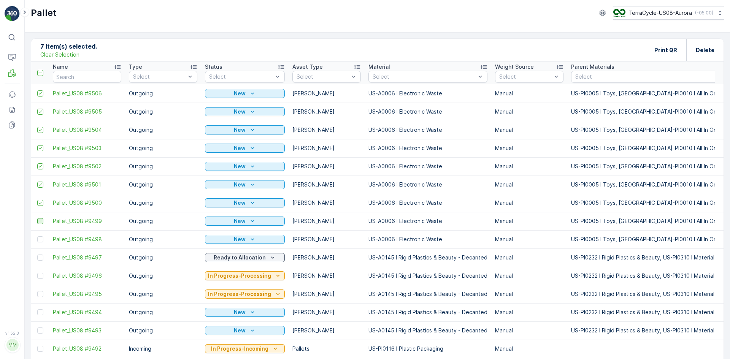
click at [40, 220] on div at bounding box center [40, 221] width 6 height 6
click at [37, 218] on input "checkbox" at bounding box center [37, 218] width 0 height 0
click at [41, 238] on div at bounding box center [40, 239] width 6 height 6
click at [37, 236] on input "checkbox" at bounding box center [37, 236] width 0 height 0
click at [673, 53] on p "Print QR" at bounding box center [665, 50] width 23 height 8
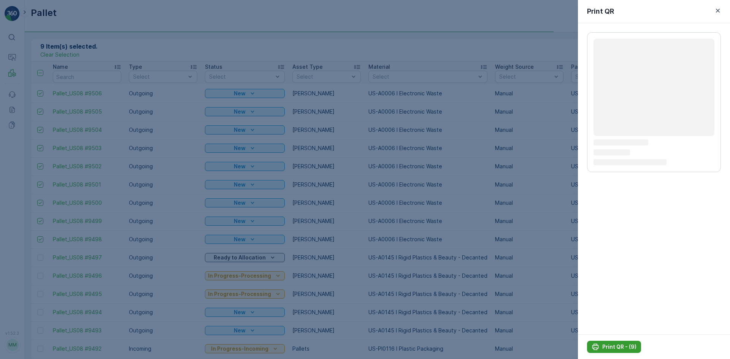
click at [622, 345] on p "Print QR - (9)" at bounding box center [619, 347] width 34 height 8
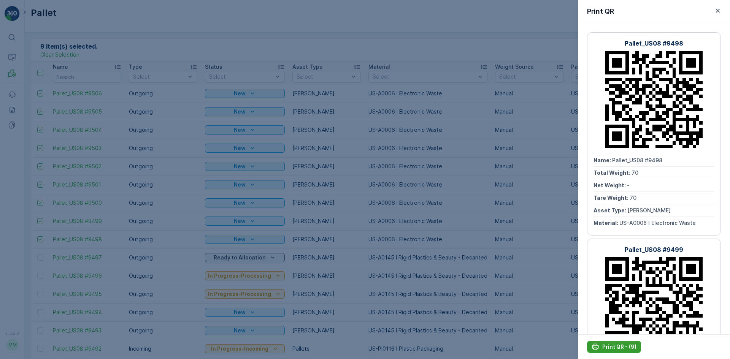
click at [621, 344] on p "Print QR - (9)" at bounding box center [619, 347] width 34 height 8
drag, startPoint x: 188, startPoint y: 224, endPoint x: 126, endPoint y: 195, distance: 68.5
click at [188, 224] on div at bounding box center [365, 179] width 730 height 359
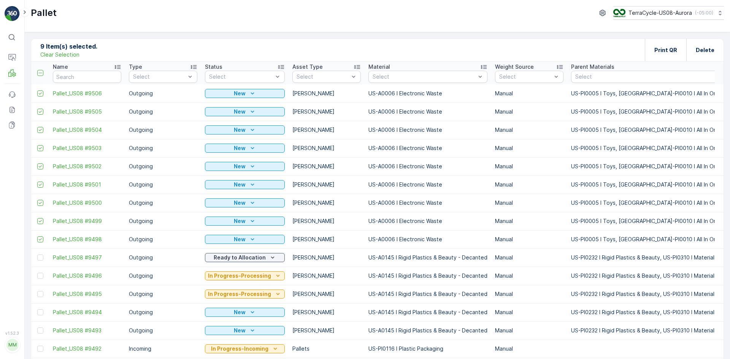
drag, startPoint x: 65, startPoint y: 55, endPoint x: 156, endPoint y: 84, distance: 95.8
click at [65, 55] on p "Clear Selection" at bounding box center [59, 55] width 39 height 8
click at [66, 48] on icon "Add" at bounding box center [68, 50] width 8 height 8
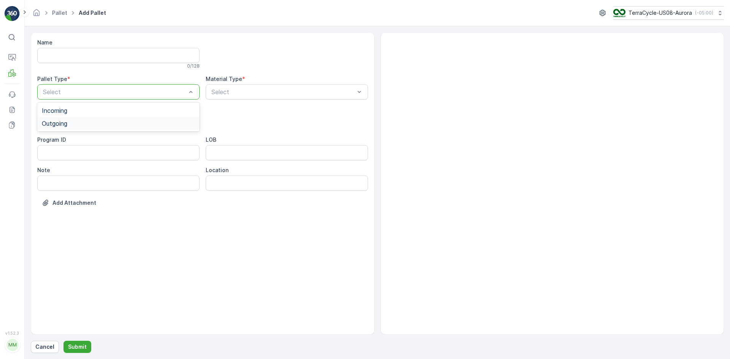
click at [95, 120] on div "Outgoing" at bounding box center [118, 123] width 153 height 7
click at [91, 137] on div "[PERSON_NAME]" at bounding box center [118, 141] width 162 height 13
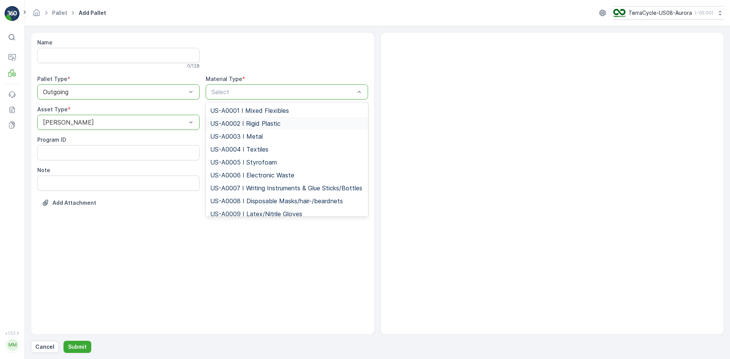
click at [272, 123] on span "US-A0002 I Rigid Plastic" at bounding box center [245, 123] width 70 height 7
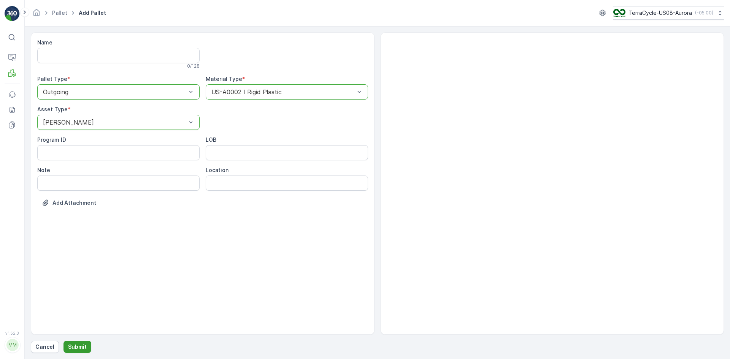
click at [69, 350] on p "Submit" at bounding box center [77, 347] width 19 height 8
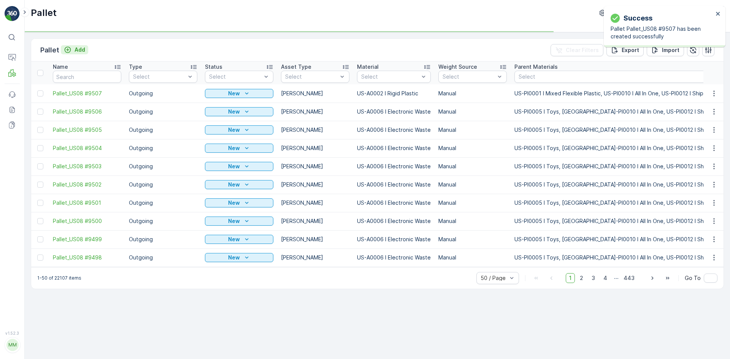
click at [77, 49] on p "Add" at bounding box center [79, 50] width 11 height 8
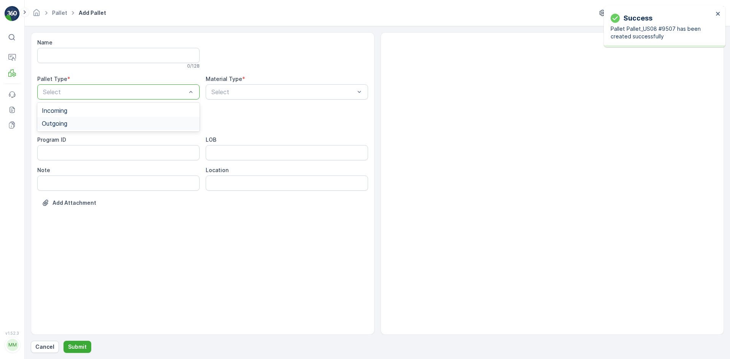
click at [77, 123] on div "Outgoing" at bounding box center [118, 123] width 153 height 7
click at [76, 117] on div "Select" at bounding box center [118, 122] width 162 height 15
click at [79, 140] on div "[PERSON_NAME]" at bounding box center [118, 141] width 153 height 7
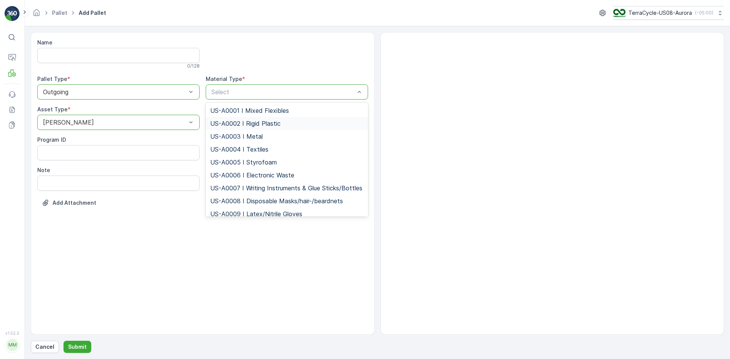
click at [230, 122] on span "US-A0002 I Rigid Plastic" at bounding box center [245, 123] width 70 height 7
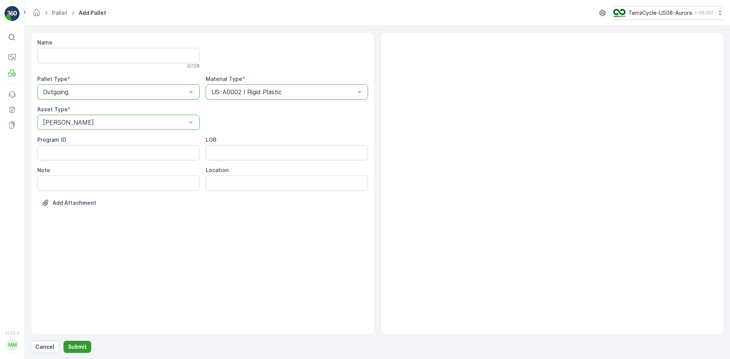
click at [82, 342] on button "Submit" at bounding box center [77, 347] width 28 height 12
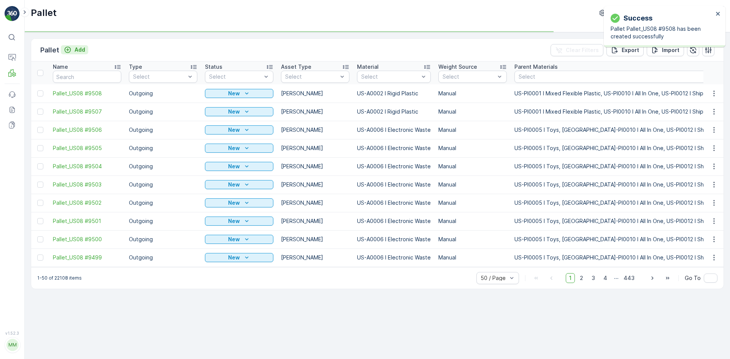
click at [75, 46] on p "Add" at bounding box center [79, 50] width 11 height 8
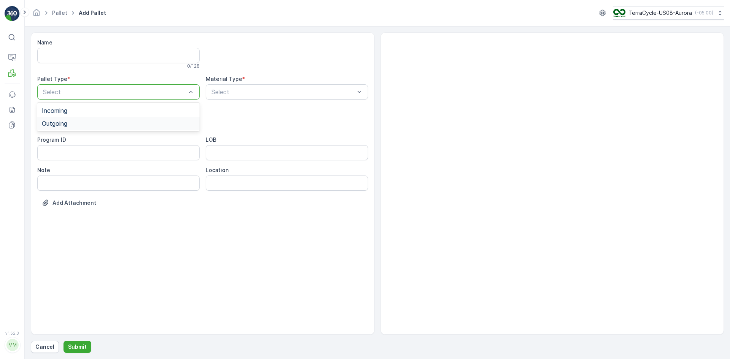
click at [81, 121] on div "Outgoing" at bounding box center [118, 123] width 153 height 7
click at [79, 139] on div "[PERSON_NAME]" at bounding box center [118, 141] width 153 height 7
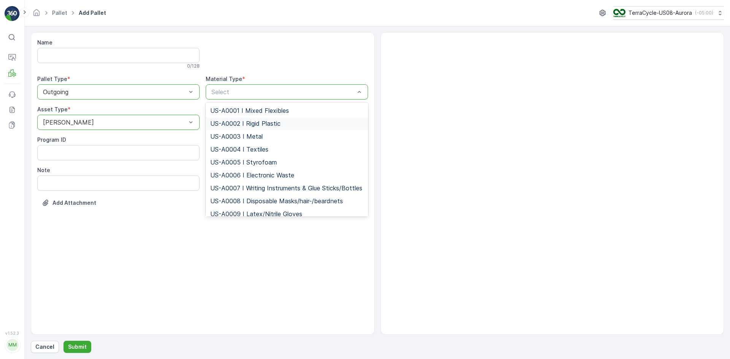
click at [242, 119] on div "US-A0002 I Rigid Plastic" at bounding box center [287, 123] width 162 height 13
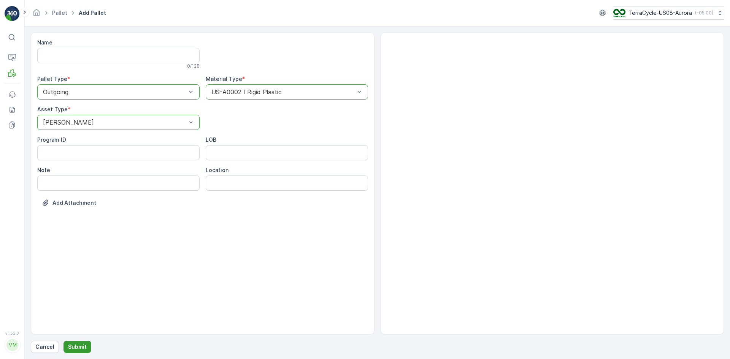
click at [75, 350] on p "Submit" at bounding box center [77, 347] width 19 height 8
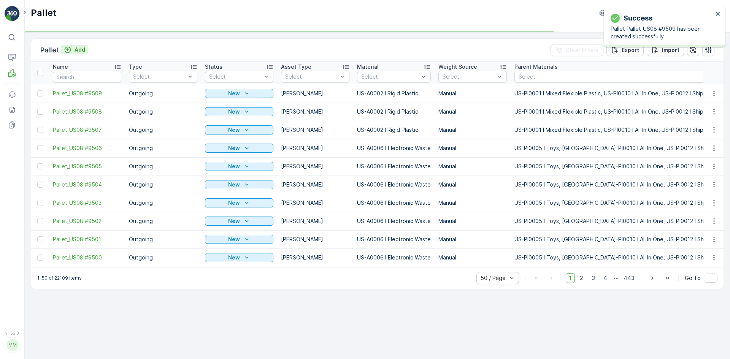
click at [82, 51] on p "Add" at bounding box center [79, 50] width 11 height 8
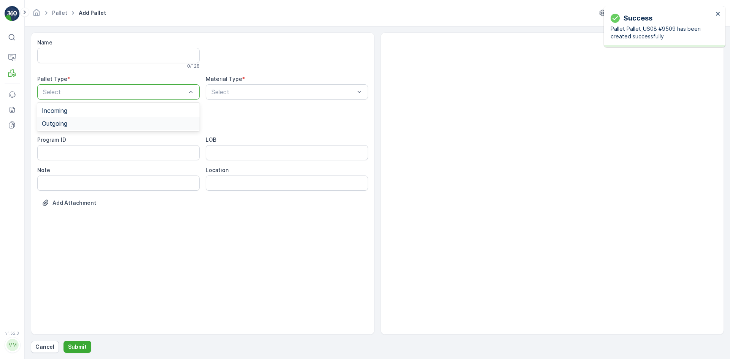
click at [80, 119] on div "Outgoing" at bounding box center [118, 123] width 162 height 13
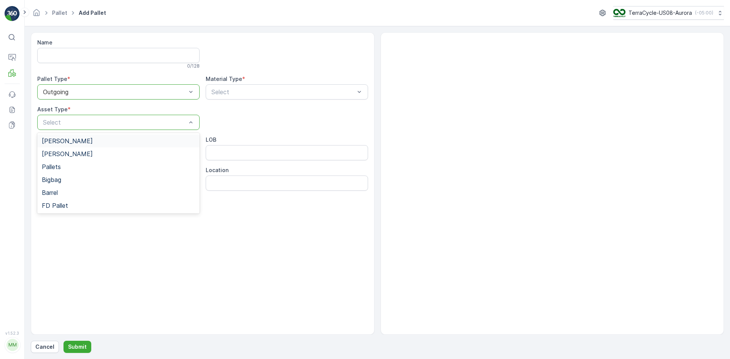
click at [79, 141] on div "[PERSON_NAME]" at bounding box center [118, 141] width 153 height 7
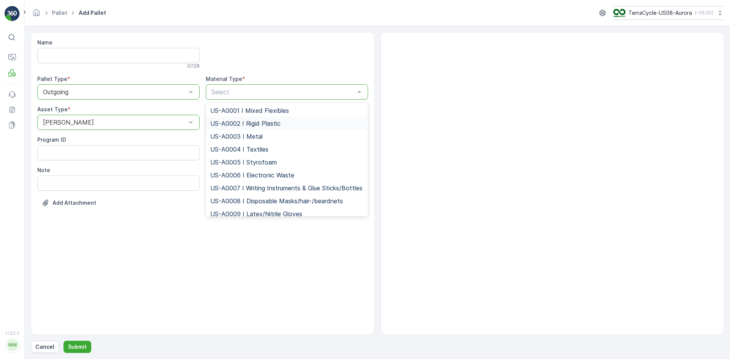
click at [239, 118] on div "US-A0002 I Rigid Plastic" at bounding box center [287, 123] width 162 height 13
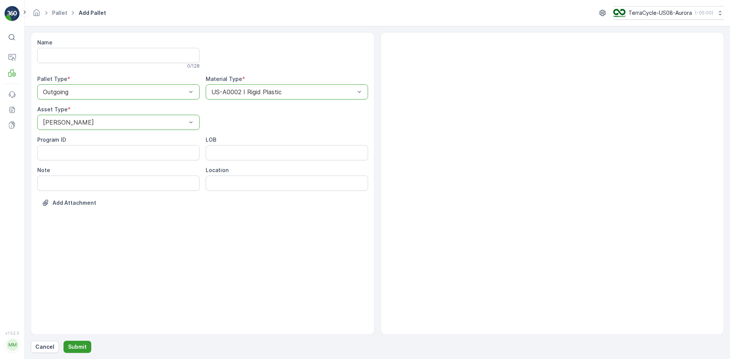
click at [74, 349] on p "Submit" at bounding box center [77, 347] width 19 height 8
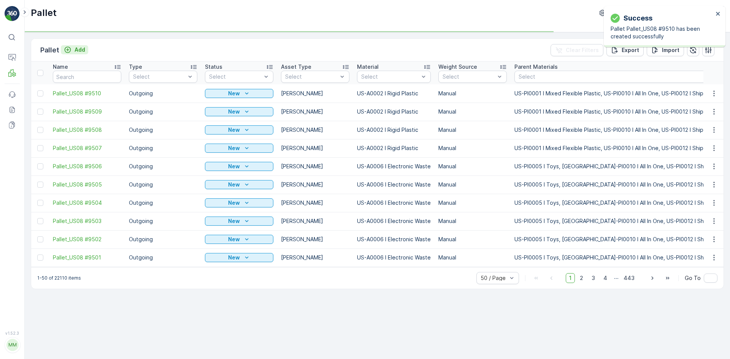
click at [84, 49] on p "Add" at bounding box center [79, 50] width 11 height 8
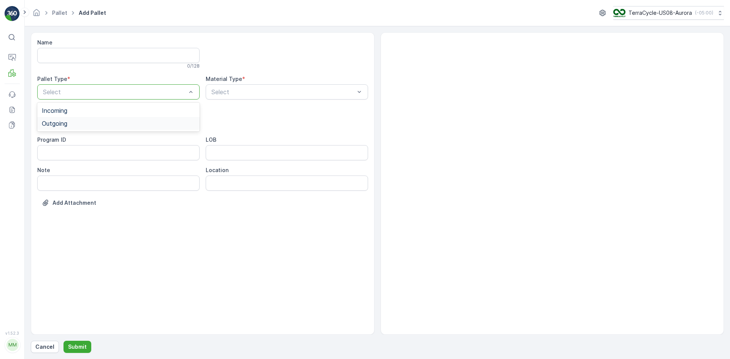
click at [96, 123] on div "Outgoing" at bounding box center [118, 123] width 153 height 7
click at [98, 138] on div "[PERSON_NAME]" at bounding box center [118, 141] width 153 height 7
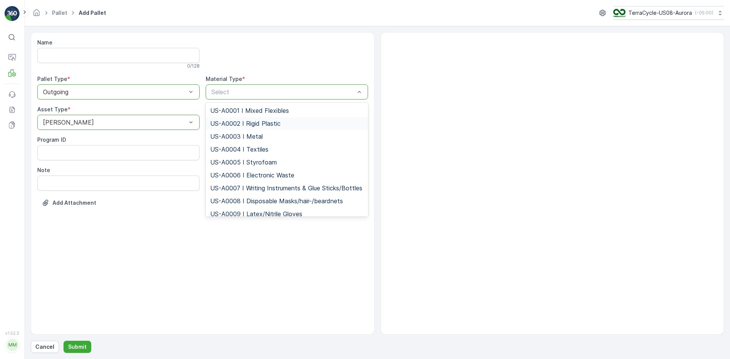
click at [252, 124] on span "US-A0002 I Rigid Plastic" at bounding box center [245, 123] width 70 height 7
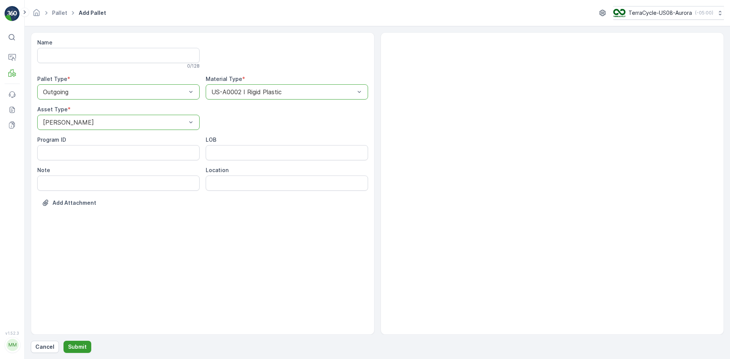
click at [83, 351] on button "Submit" at bounding box center [77, 347] width 28 height 12
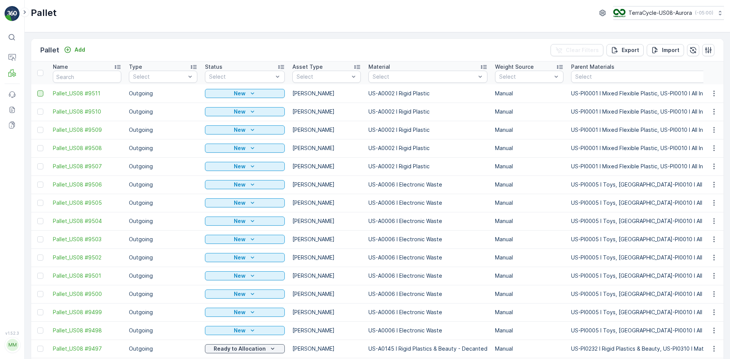
click at [39, 94] on div at bounding box center [40, 93] width 6 height 6
click at [37, 90] on input "checkbox" at bounding box center [37, 90] width 0 height 0
click at [40, 113] on div at bounding box center [40, 112] width 6 height 6
click at [37, 109] on input "checkbox" at bounding box center [37, 109] width 0 height 0
click at [41, 130] on div at bounding box center [40, 130] width 6 height 6
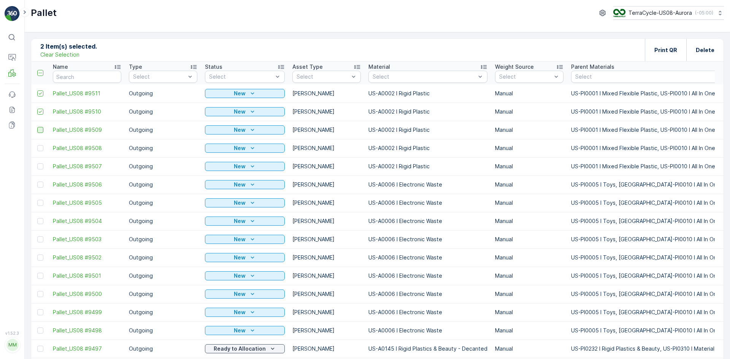
click at [37, 127] on input "checkbox" at bounding box center [37, 127] width 0 height 0
click at [41, 147] on div at bounding box center [40, 148] width 6 height 6
click at [37, 145] on input "checkbox" at bounding box center [37, 145] width 0 height 0
click at [41, 165] on div at bounding box center [40, 166] width 6 height 6
click at [37, 163] on input "checkbox" at bounding box center [37, 163] width 0 height 0
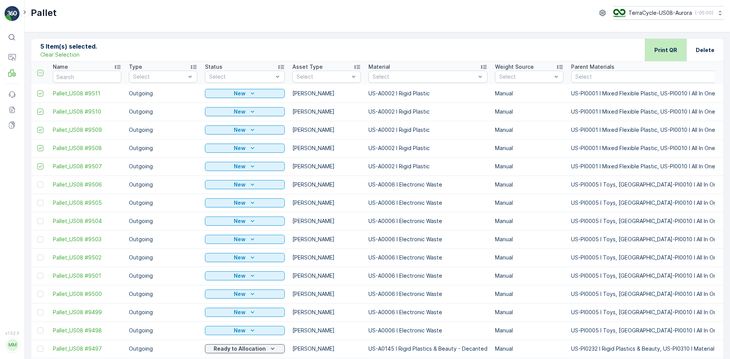
click at [658, 45] on div "Print QR" at bounding box center [665, 50] width 23 height 22
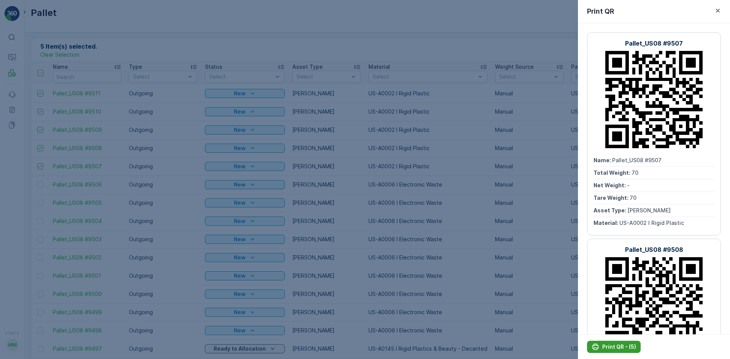
click at [614, 346] on p "Print QR - (5)" at bounding box center [619, 347] width 34 height 8
drag, startPoint x: 449, startPoint y: 166, endPoint x: 409, endPoint y: 181, distance: 42.8
click at [449, 166] on div at bounding box center [365, 179] width 730 height 359
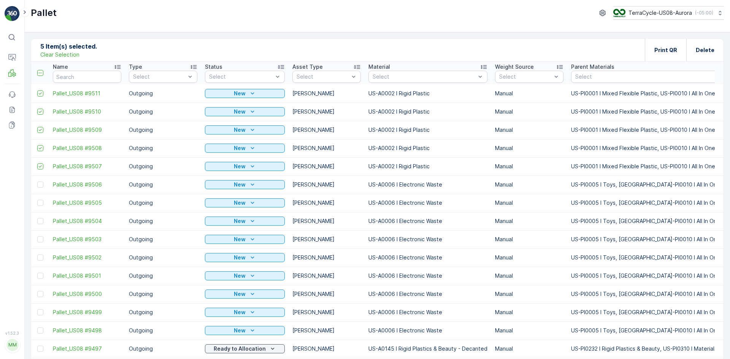
click at [62, 52] on p "Clear Selection" at bounding box center [59, 55] width 39 height 8
click at [75, 51] on p "Add" at bounding box center [79, 50] width 11 height 8
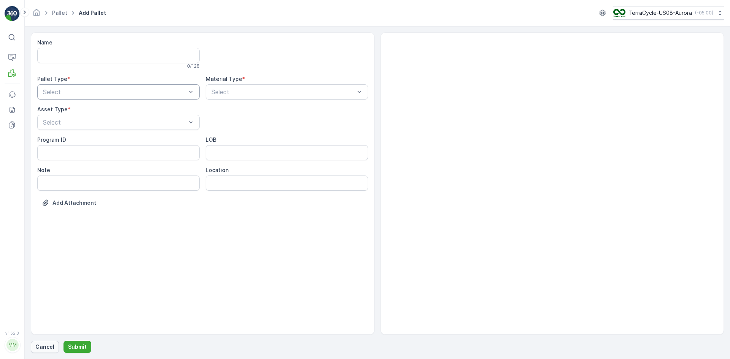
click at [49, 350] on p "Cancel" at bounding box center [44, 347] width 19 height 8
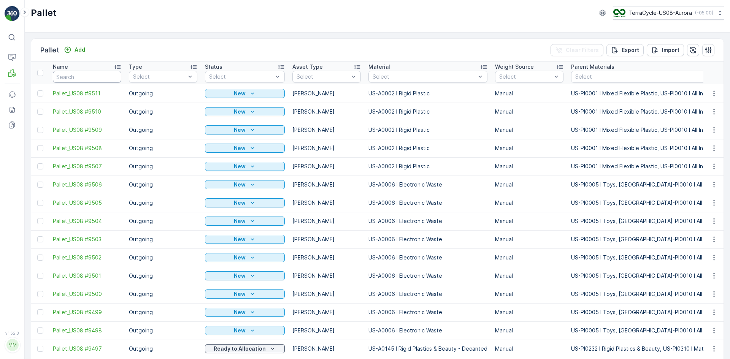
click at [93, 79] on input "text" at bounding box center [87, 77] width 68 height 12
paste input "SO64442"
type input "SO64442"
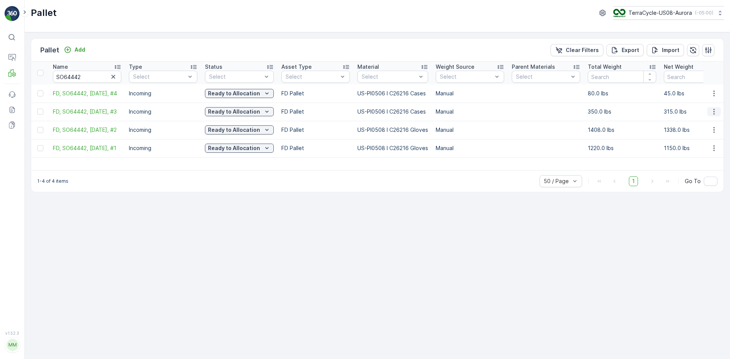
click at [712, 108] on icon "button" at bounding box center [714, 112] width 8 height 8
click at [704, 133] on span "Edit Pallet" at bounding box center [695, 134] width 26 height 8
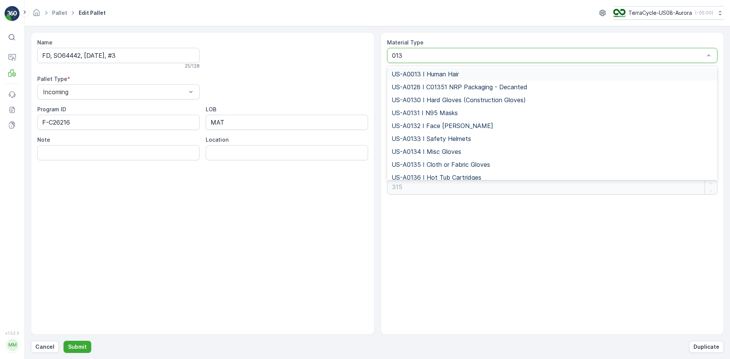
type input "0139"
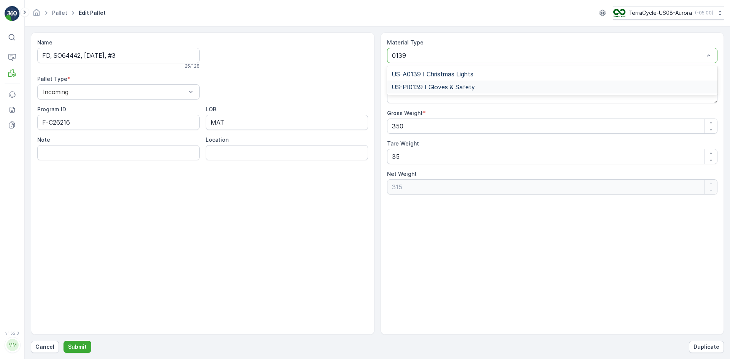
click at [458, 86] on span "US-PI0139 I Gloves & Safety" at bounding box center [432, 87] width 83 height 7
click at [84, 347] on p "Submit" at bounding box center [77, 347] width 19 height 8
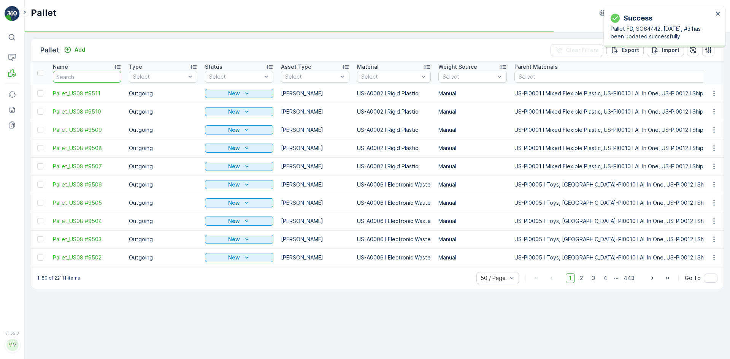
click at [87, 80] on input "text" at bounding box center [87, 77] width 68 height 12
paste input "SO64442"
type input "SO64442"
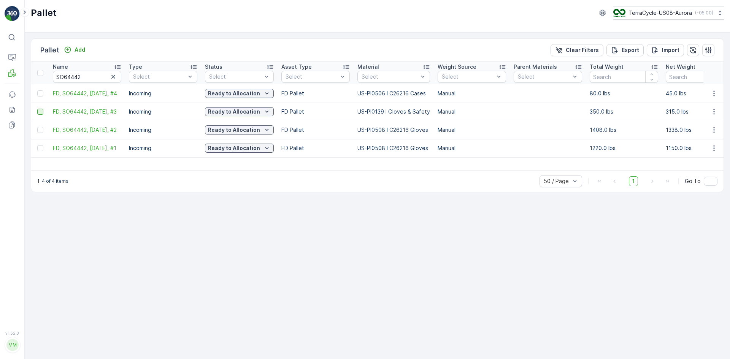
click at [40, 112] on div at bounding box center [40, 112] width 6 height 6
click at [37, 109] on input "checkbox" at bounding box center [37, 109] width 0 height 0
click at [663, 55] on div "Print QR" at bounding box center [665, 50] width 23 height 22
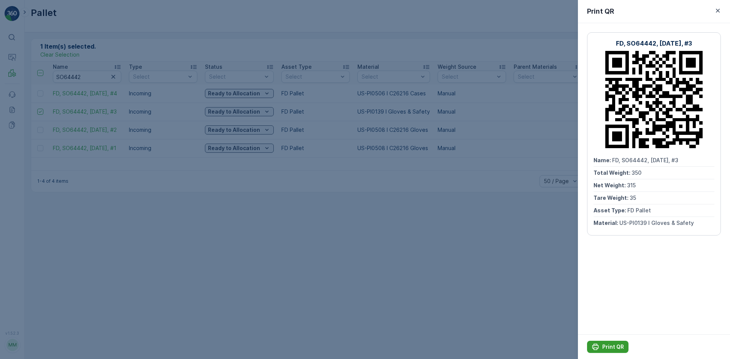
click at [605, 346] on p "Print QR" at bounding box center [613, 347] width 22 height 8
click at [234, 257] on div at bounding box center [365, 179] width 730 height 359
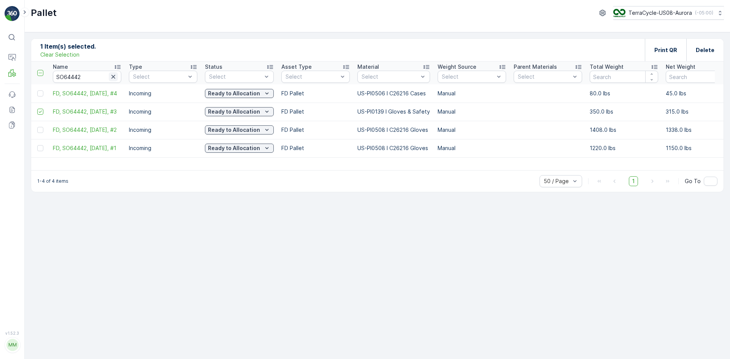
click at [114, 80] on icon "button" at bounding box center [113, 77] width 8 height 8
click at [70, 55] on p "Clear Selection" at bounding box center [59, 55] width 39 height 8
click at [84, 49] on p "Add" at bounding box center [79, 50] width 11 height 8
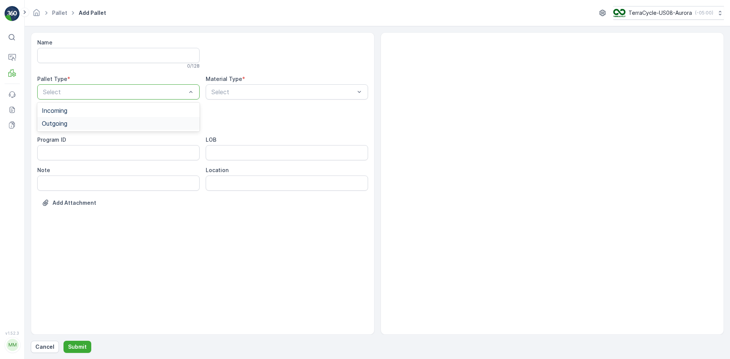
click at [89, 121] on div "Outgoing" at bounding box center [118, 123] width 153 height 7
click at [88, 143] on div "[PERSON_NAME]" at bounding box center [118, 141] width 153 height 7
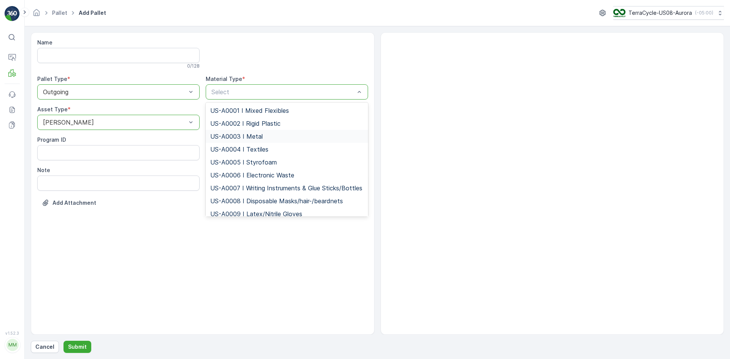
click at [260, 139] on span "US-A0003 I Metal" at bounding box center [236, 136] width 52 height 7
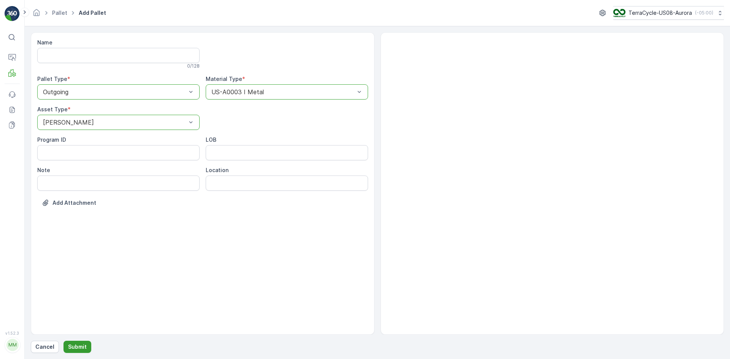
click at [82, 347] on p "Submit" at bounding box center [77, 347] width 19 height 8
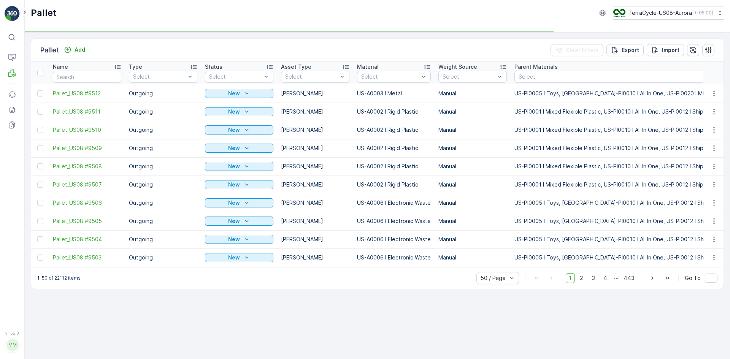
drag, startPoint x: 41, startPoint y: 91, endPoint x: 44, endPoint y: 96, distance: 5.6
click at [41, 91] on div at bounding box center [40, 93] width 6 height 6
click at [37, 90] on input "checkbox" at bounding box center [37, 90] width 0 height 0
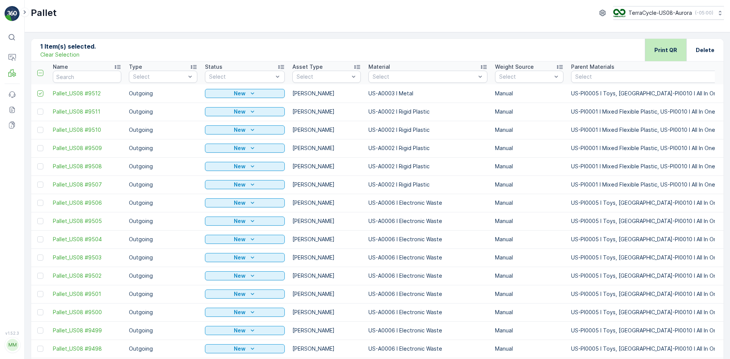
click at [657, 50] on p "Print QR" at bounding box center [665, 50] width 23 height 8
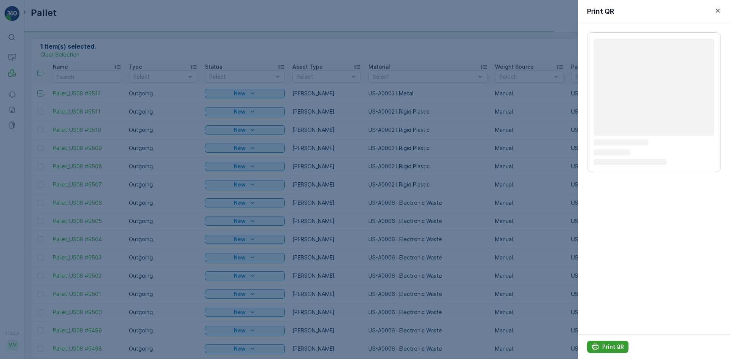
click at [617, 345] on p "Print QR" at bounding box center [613, 347] width 22 height 8
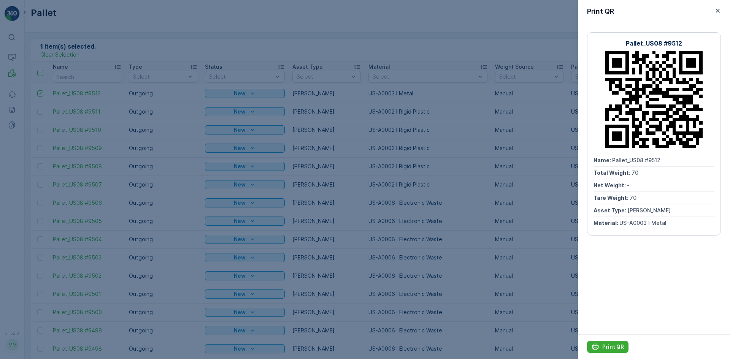
drag, startPoint x: 565, startPoint y: 290, endPoint x: 536, endPoint y: 290, distance: 29.3
click at [536, 290] on div at bounding box center [365, 179] width 730 height 359
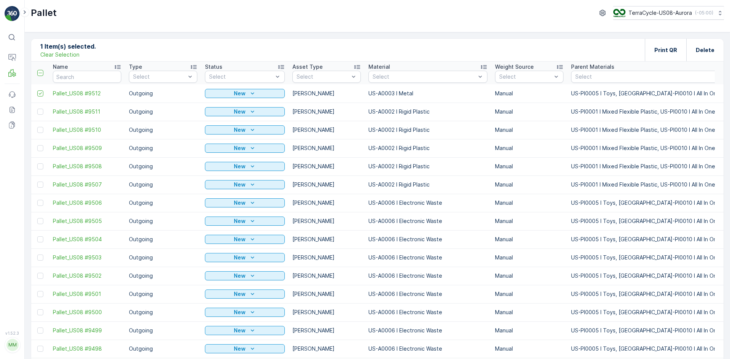
click at [53, 53] on p "Clear Selection" at bounding box center [59, 55] width 39 height 8
click at [73, 52] on div "Add" at bounding box center [74, 50] width 21 height 8
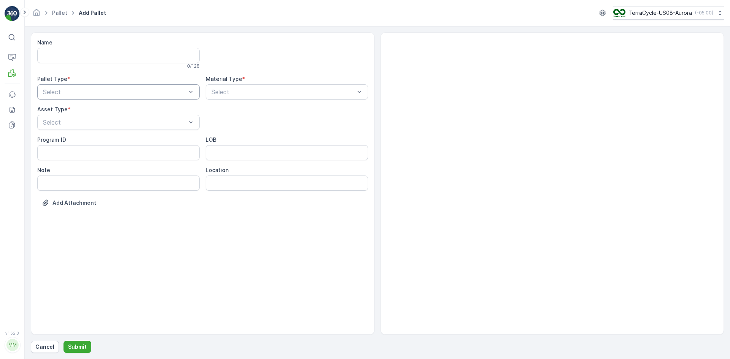
click at [101, 98] on div "Select" at bounding box center [118, 91] width 162 height 15
click at [93, 126] on div "Outgoing" at bounding box center [118, 123] width 153 height 7
click at [98, 144] on div "[PERSON_NAME]" at bounding box center [118, 141] width 153 height 7
click at [214, 97] on div "Select" at bounding box center [287, 91] width 162 height 15
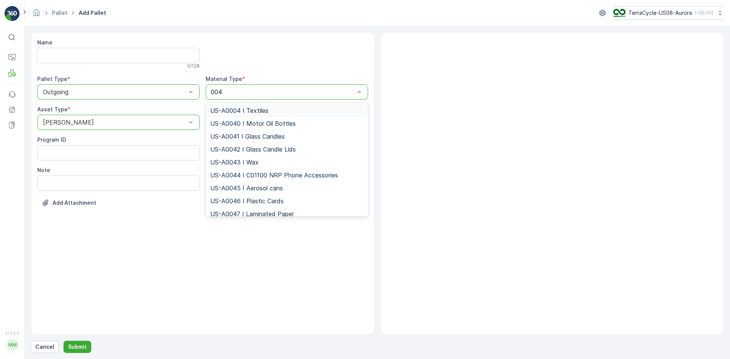
type input "0049"
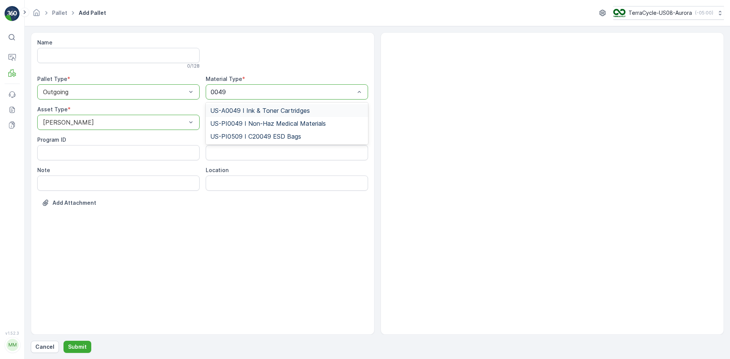
click at [236, 108] on span "US-A0049 I Ink & Toner Cartridges" at bounding box center [260, 110] width 100 height 7
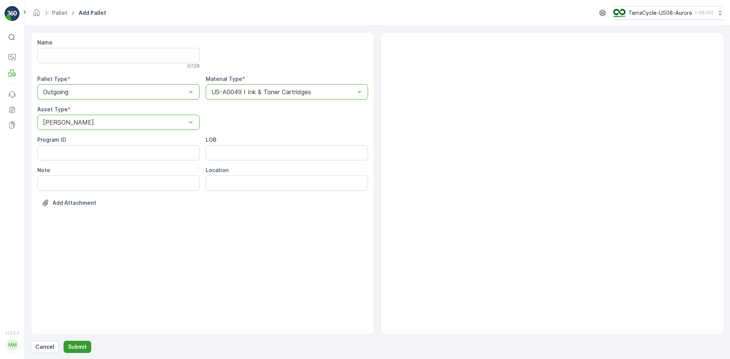
click at [71, 351] on button "Submit" at bounding box center [77, 347] width 28 height 12
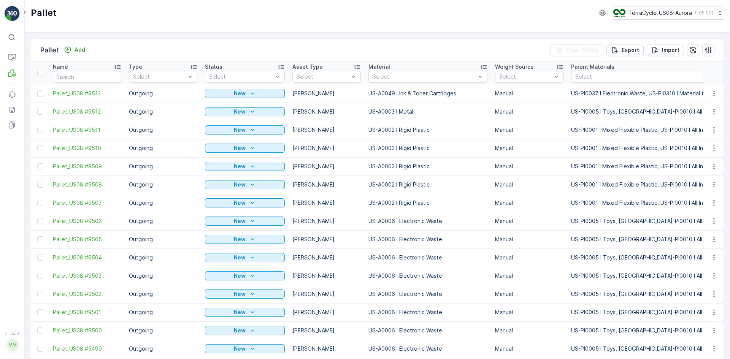
drag, startPoint x: 38, startPoint y: 93, endPoint x: 44, endPoint y: 97, distance: 8.0
click at [38, 93] on div at bounding box center [40, 93] width 6 height 6
click at [37, 90] on input "checkbox" at bounding box center [37, 90] width 0 height 0
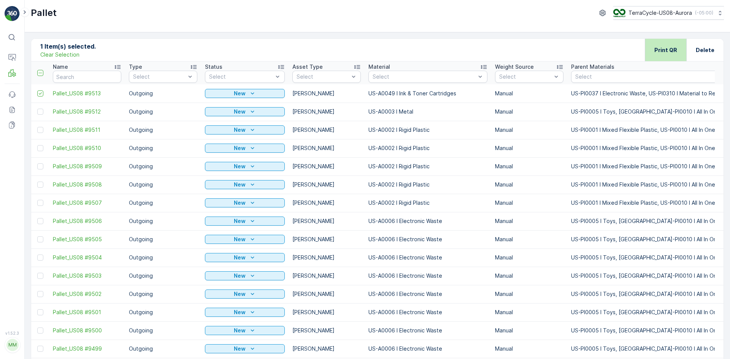
click at [667, 52] on p "Print QR" at bounding box center [665, 50] width 23 height 8
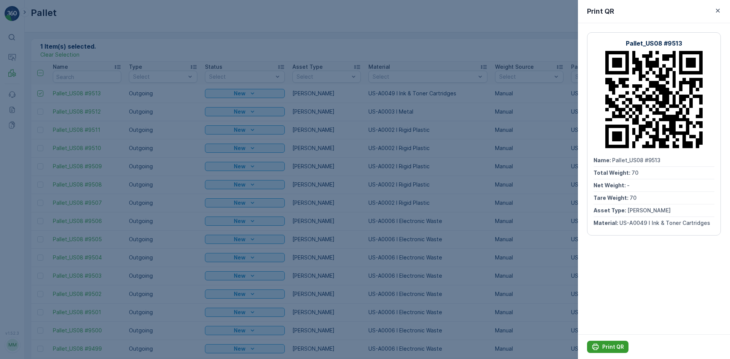
click at [614, 345] on p "Print QR" at bounding box center [613, 347] width 22 height 8
click at [112, 62] on div at bounding box center [365, 179] width 730 height 359
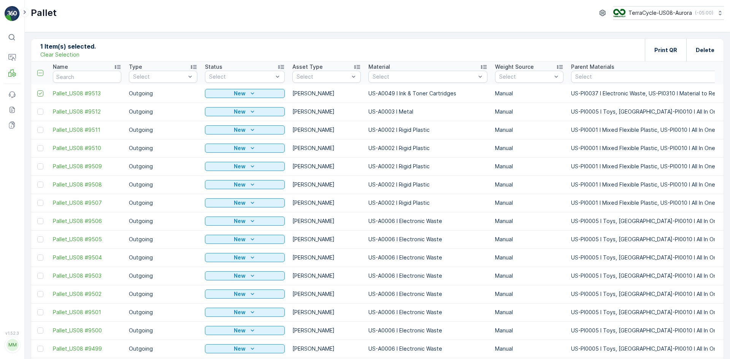
click at [72, 54] on p "Clear Selection" at bounding box center [59, 55] width 39 height 8
click at [81, 75] on input "text" at bounding box center [87, 77] width 68 height 12
paste input "SC8187"
type input "SC8187"
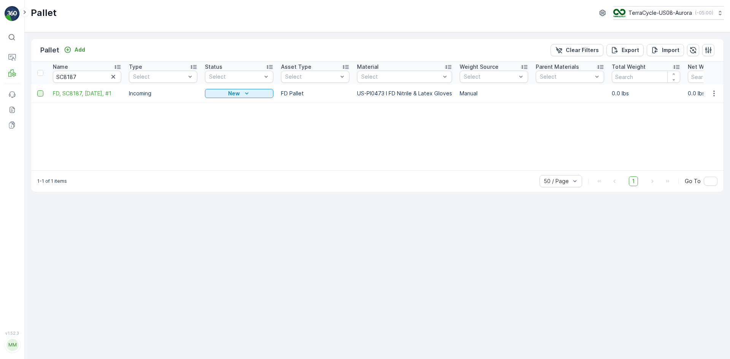
click at [43, 94] on div at bounding box center [40, 93] width 6 height 6
click at [37, 90] on input "checkbox" at bounding box center [37, 90] width 0 height 0
click at [659, 52] on p "Print QR" at bounding box center [665, 50] width 23 height 8
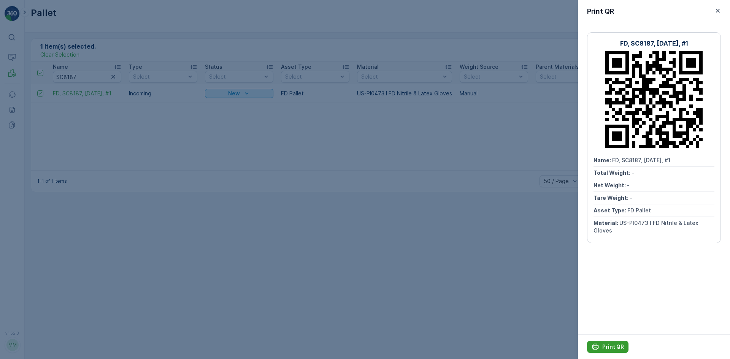
click at [608, 348] on p "Print QR" at bounding box center [613, 347] width 22 height 8
click at [528, 287] on div at bounding box center [365, 179] width 730 height 359
